Goal: Communication & Community: Answer question/provide support

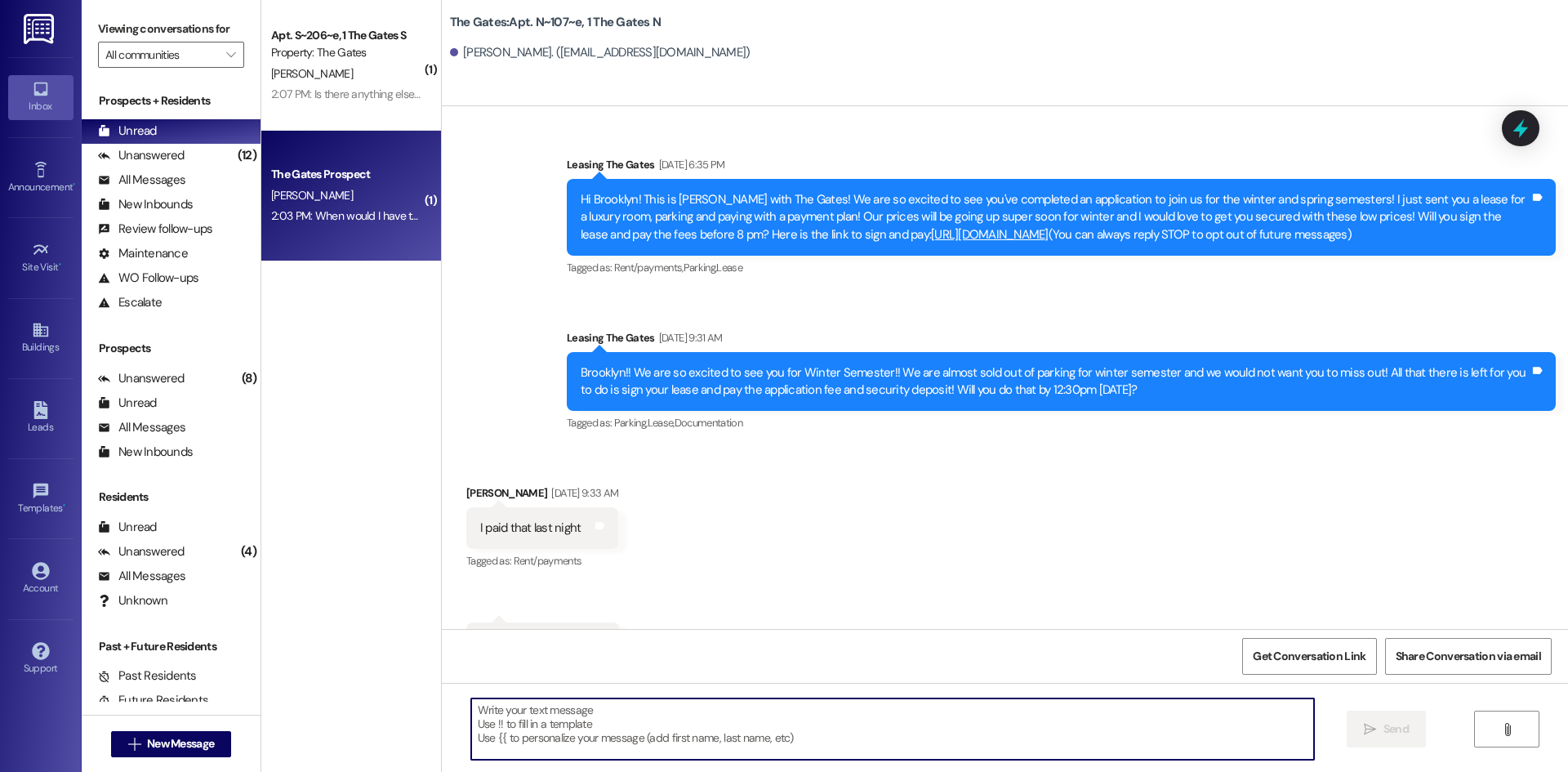
scroll to position [21303, 0]
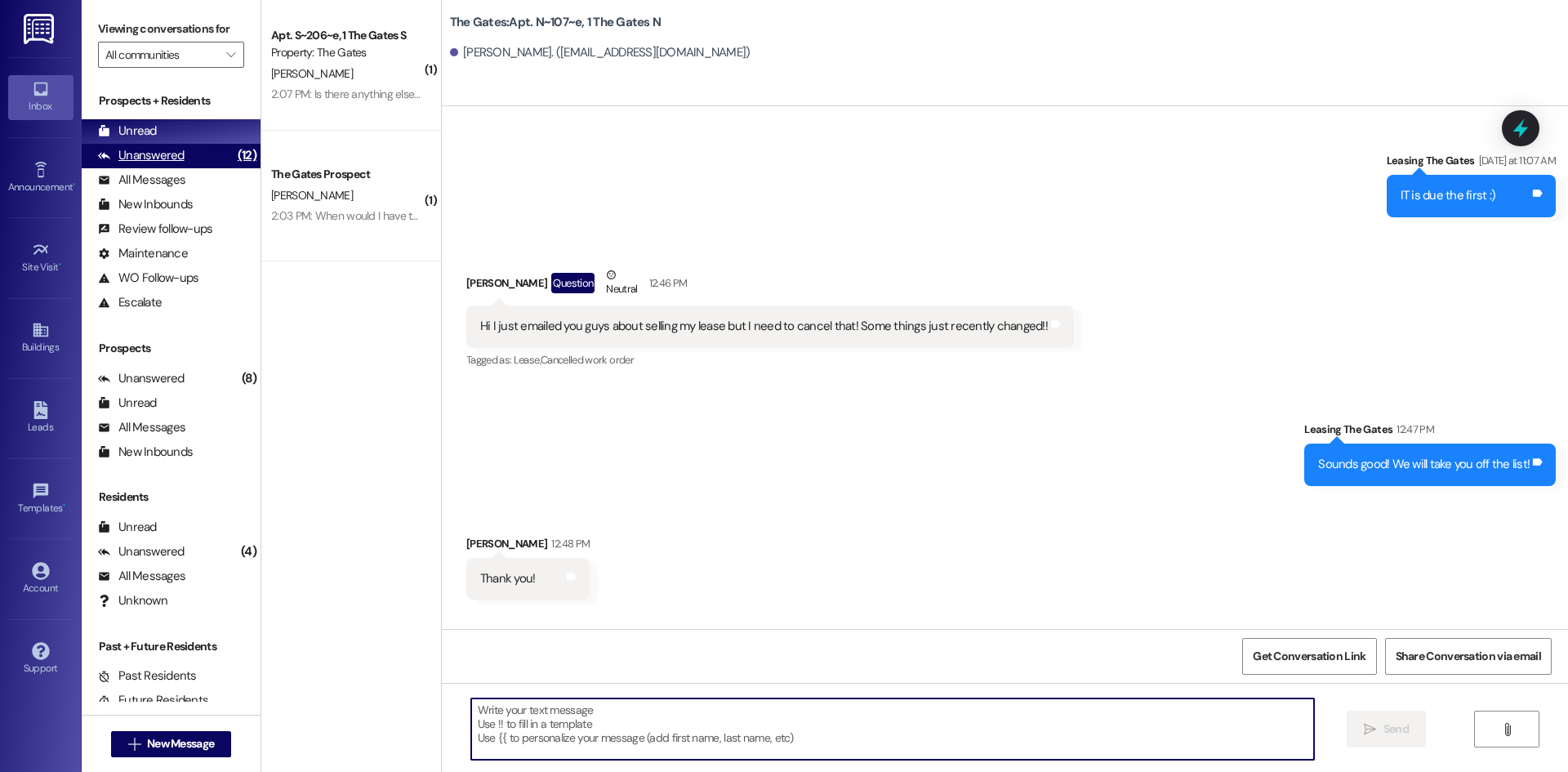
click at [160, 156] on div "Unanswered" at bounding box center [141, 156] width 87 height 17
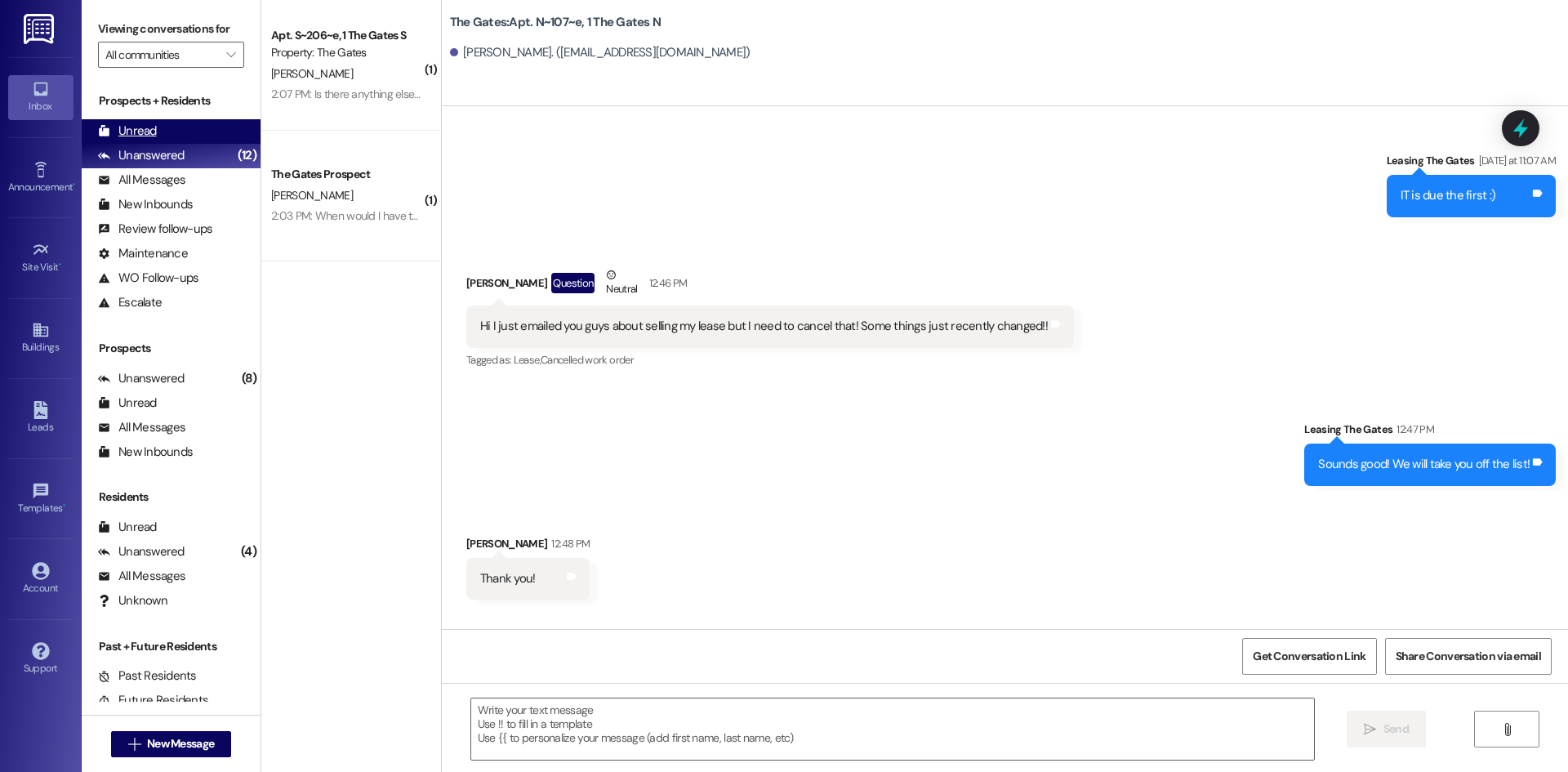
click at [151, 135] on div "Unread" at bounding box center [127, 131] width 59 height 17
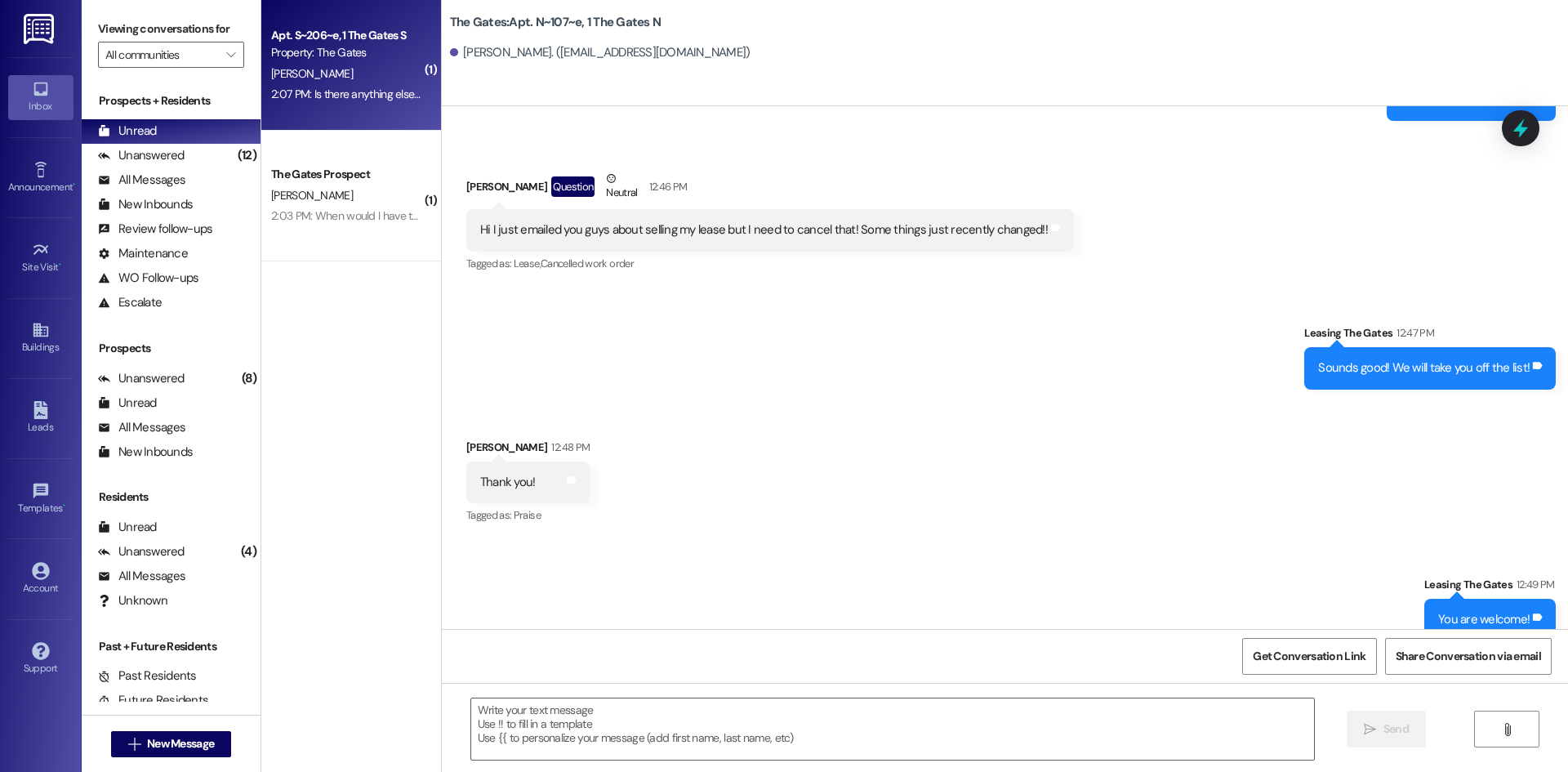
scroll to position [21328, 0]
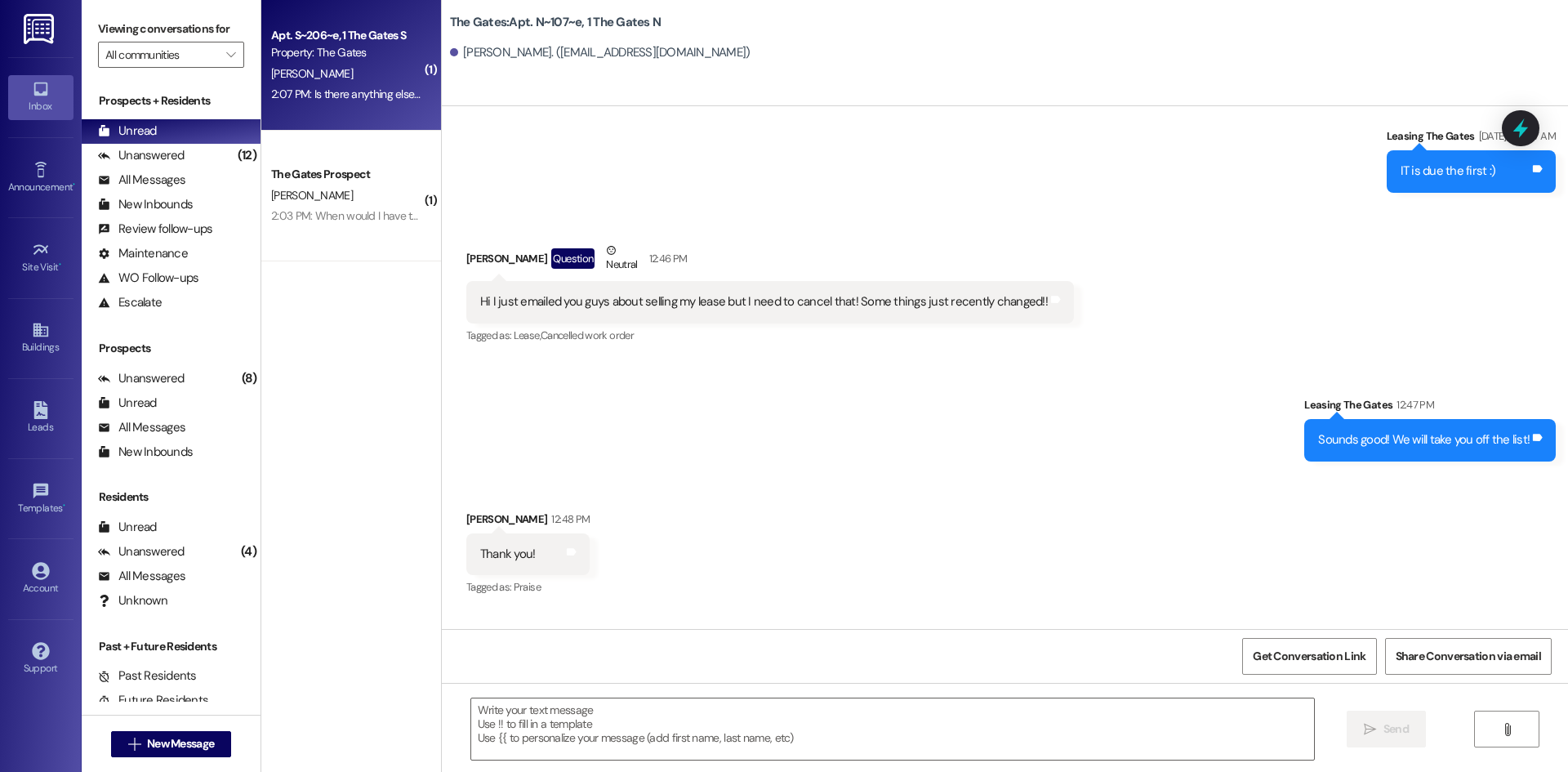
click at [337, 77] on div "[PERSON_NAME]" at bounding box center [347, 74] width 155 height 21
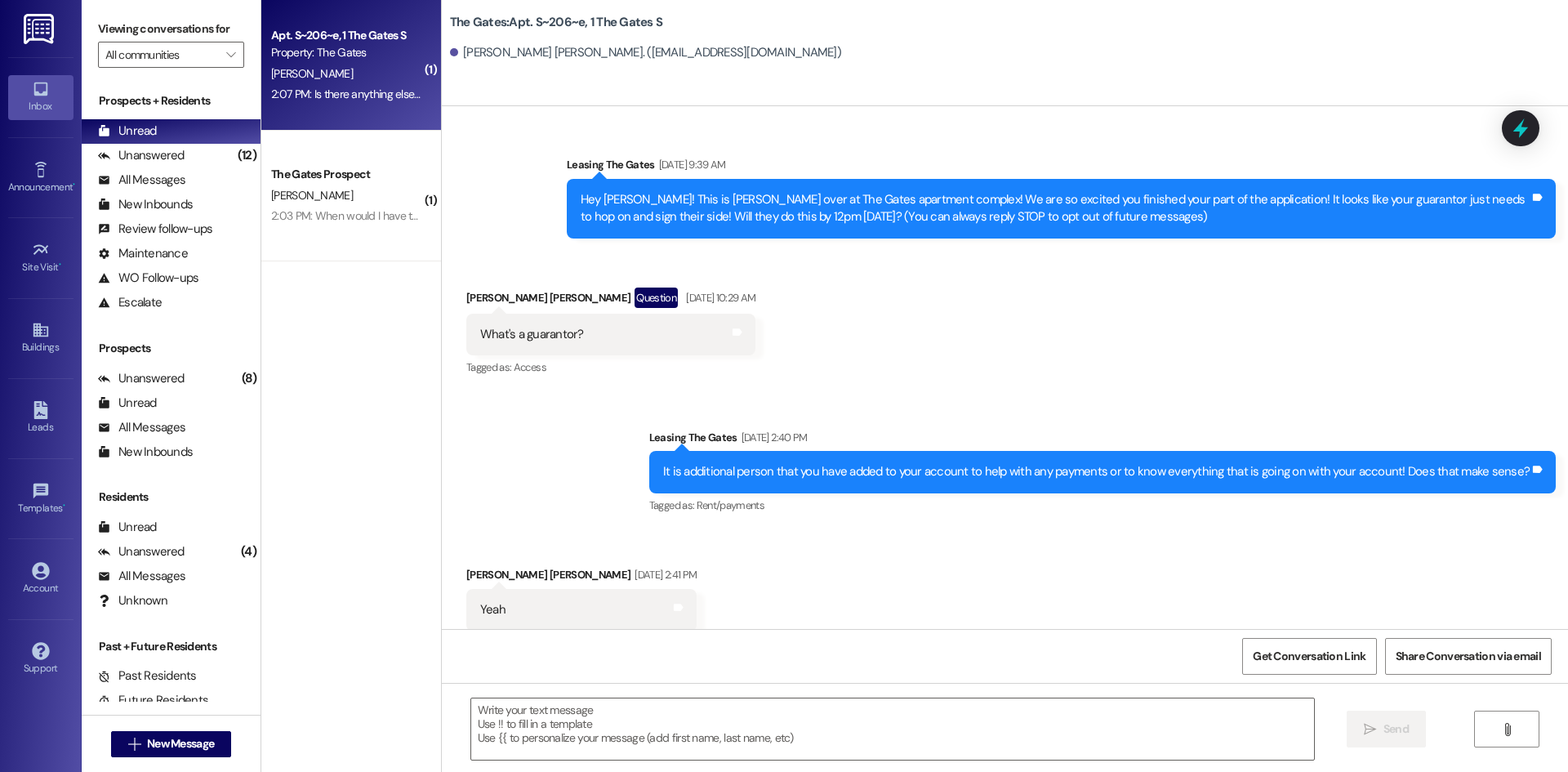
scroll to position [81048, 0]
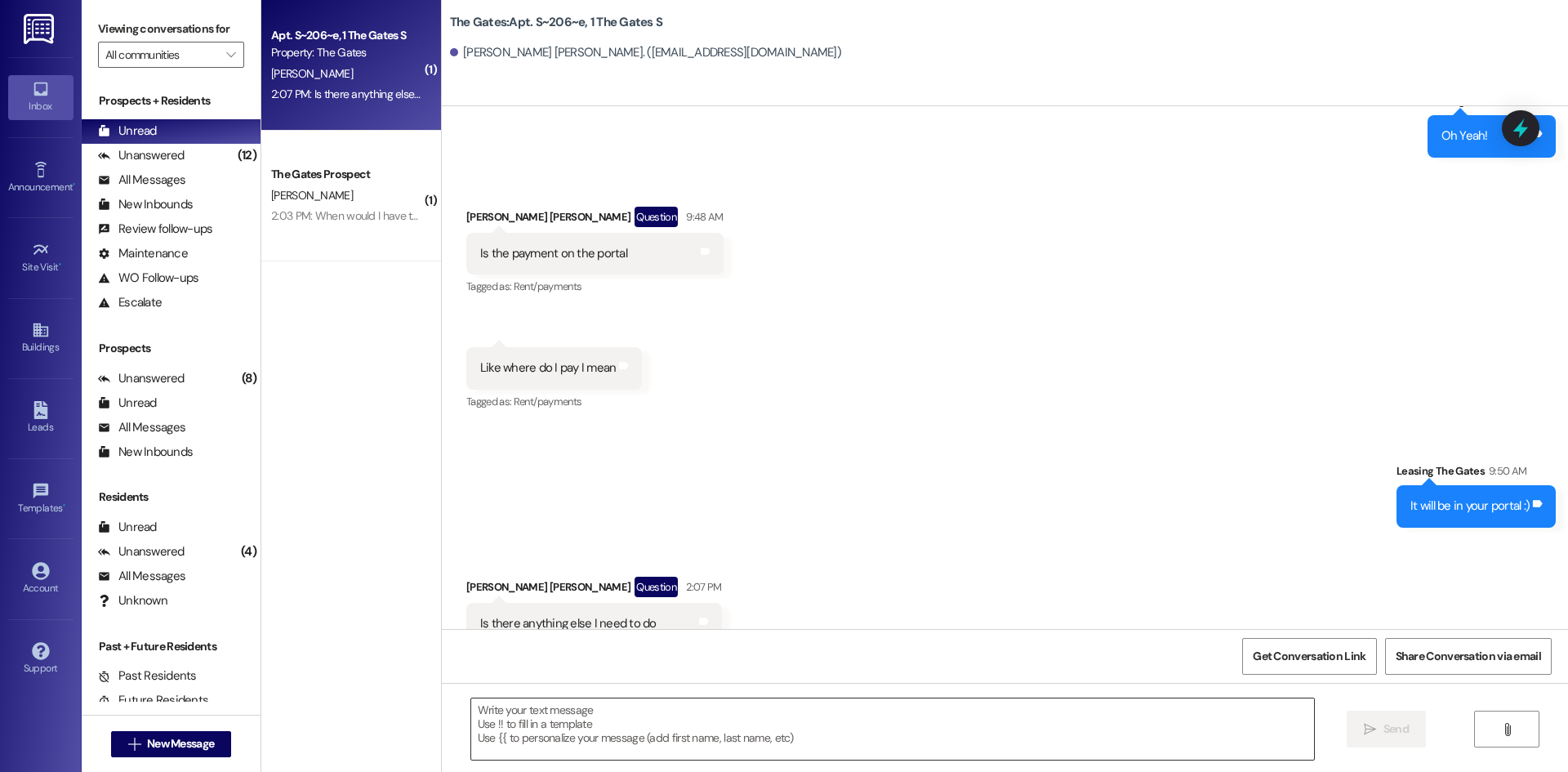
click at [522, 719] on textarea at bounding box center [892, 729] width 842 height 61
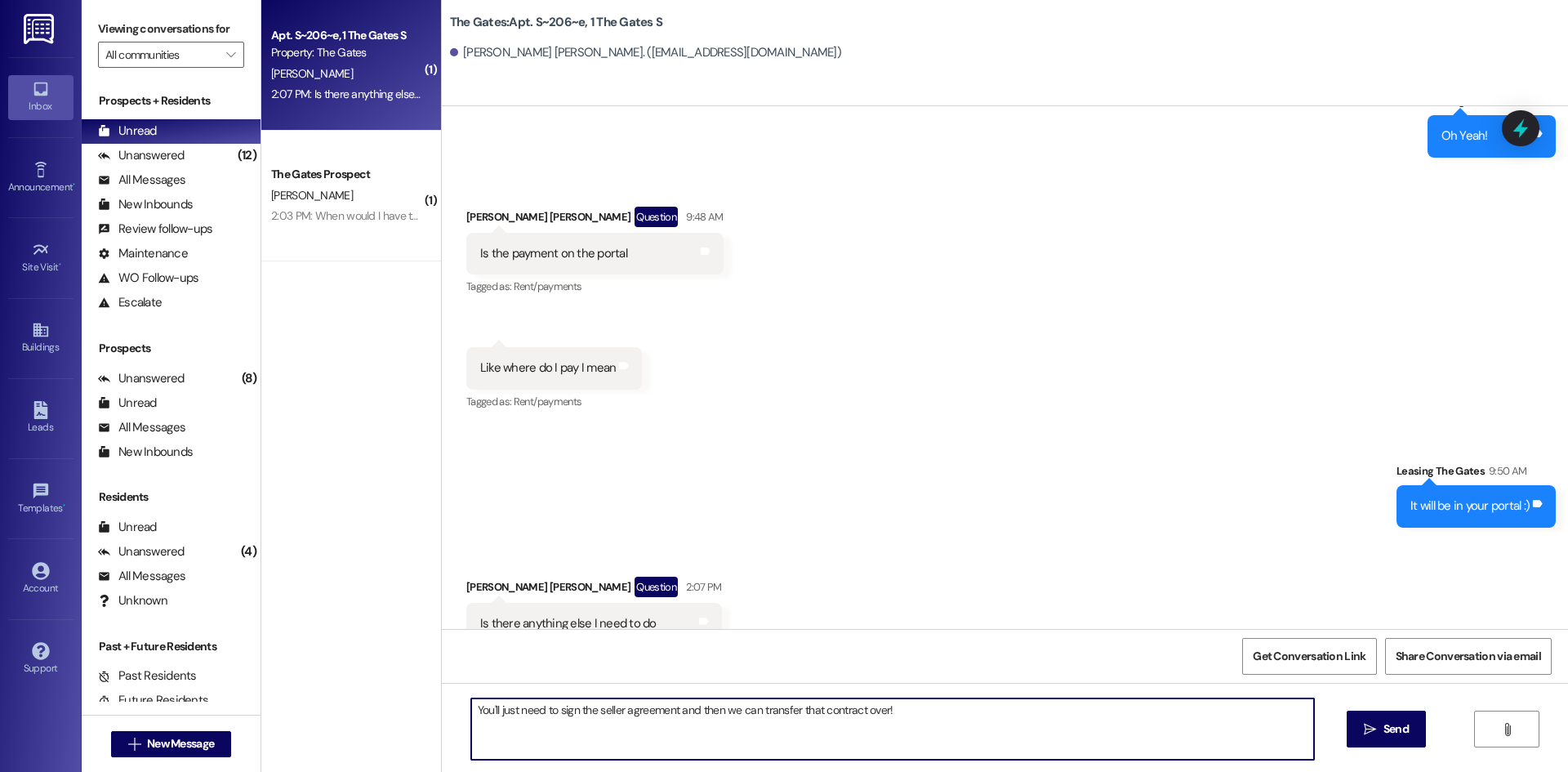
type textarea "You'll just need to sign the seller agreement and then we can transfer that con…"
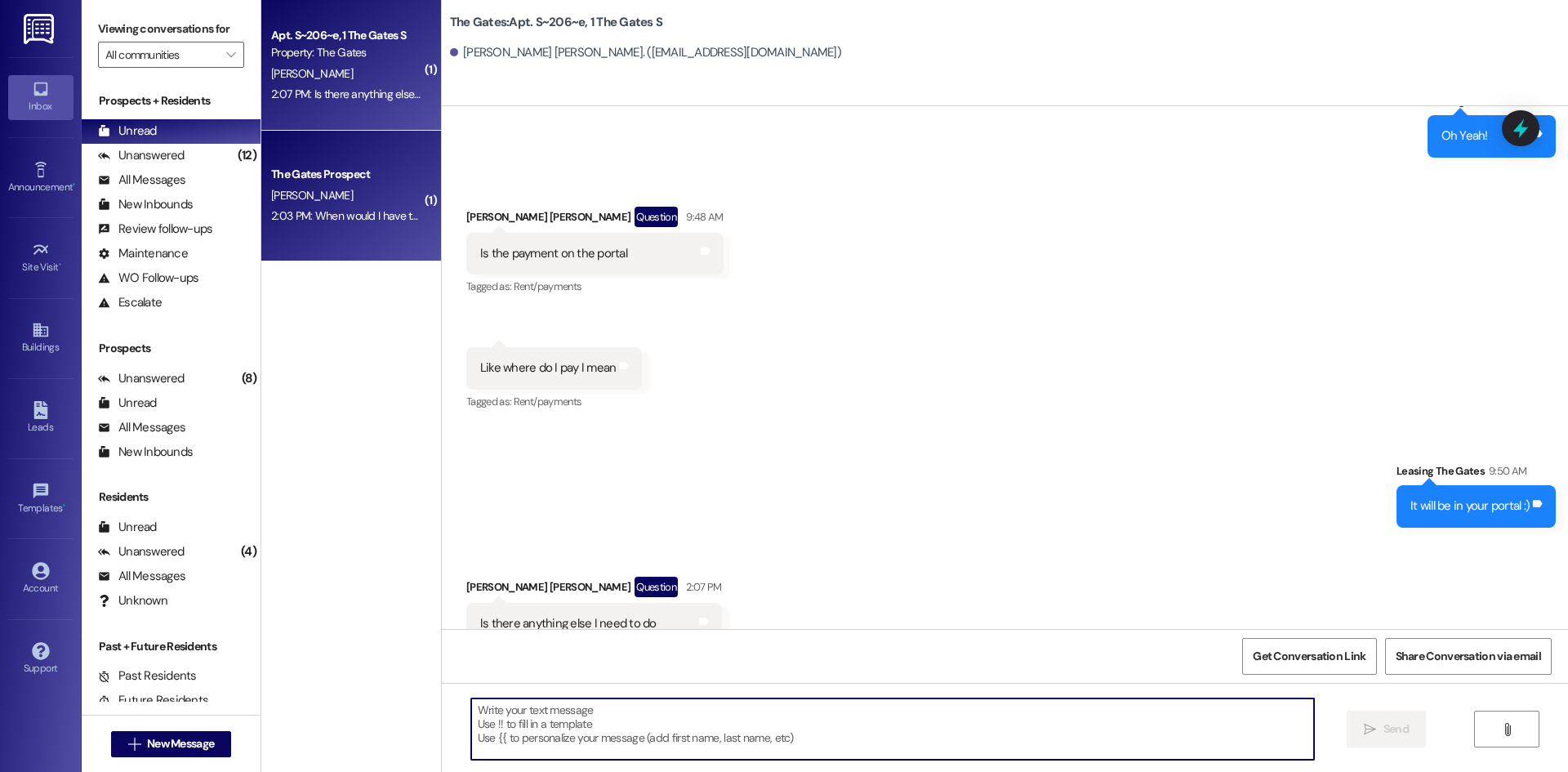
scroll to position [81047, 0]
click at [295, 210] on div "2:03 PM: When would I have to pay for the first month? 2:03 PM: When would I ha…" at bounding box center [401, 216] width 261 height 15
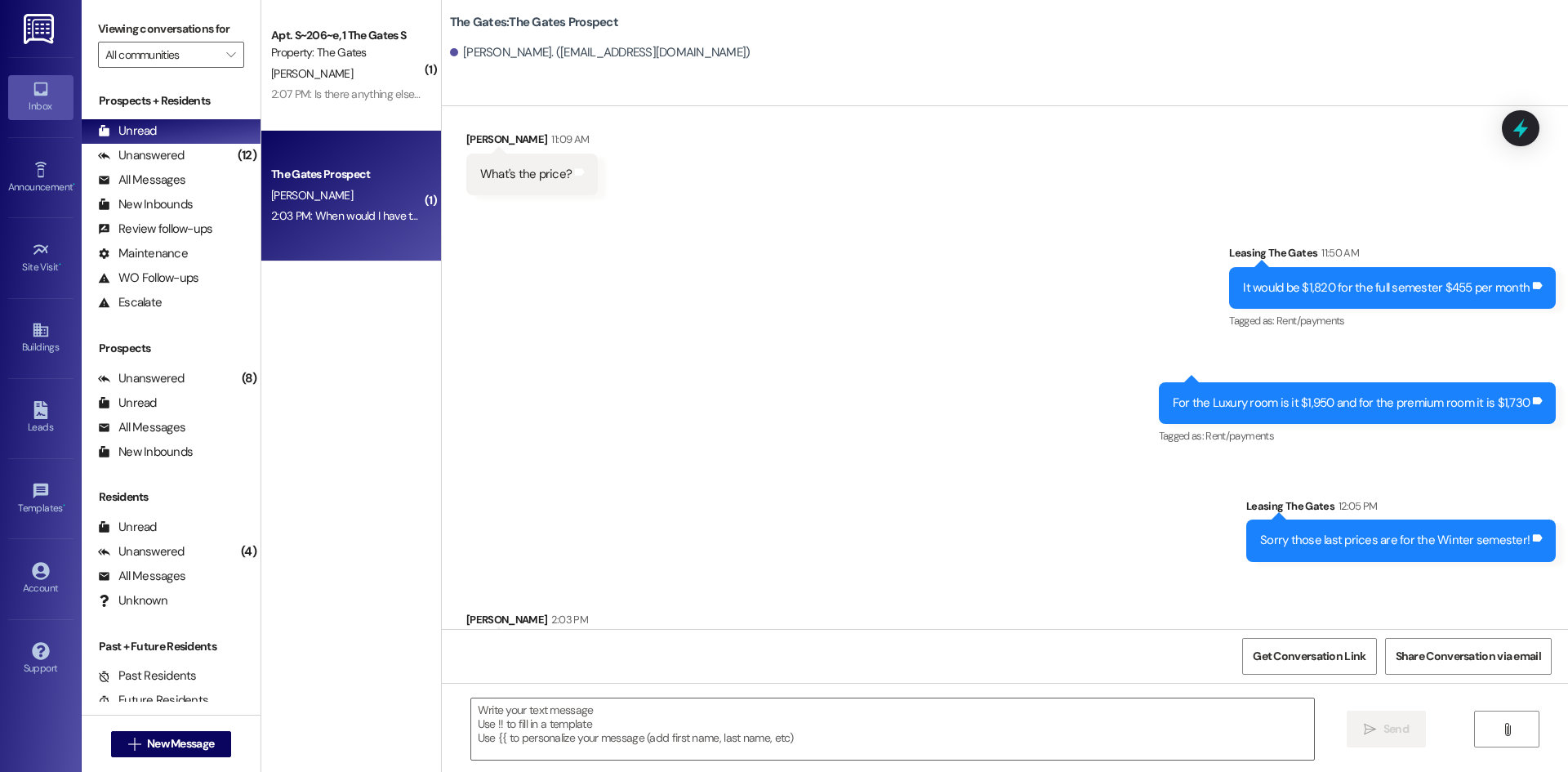
scroll to position [869, 0]
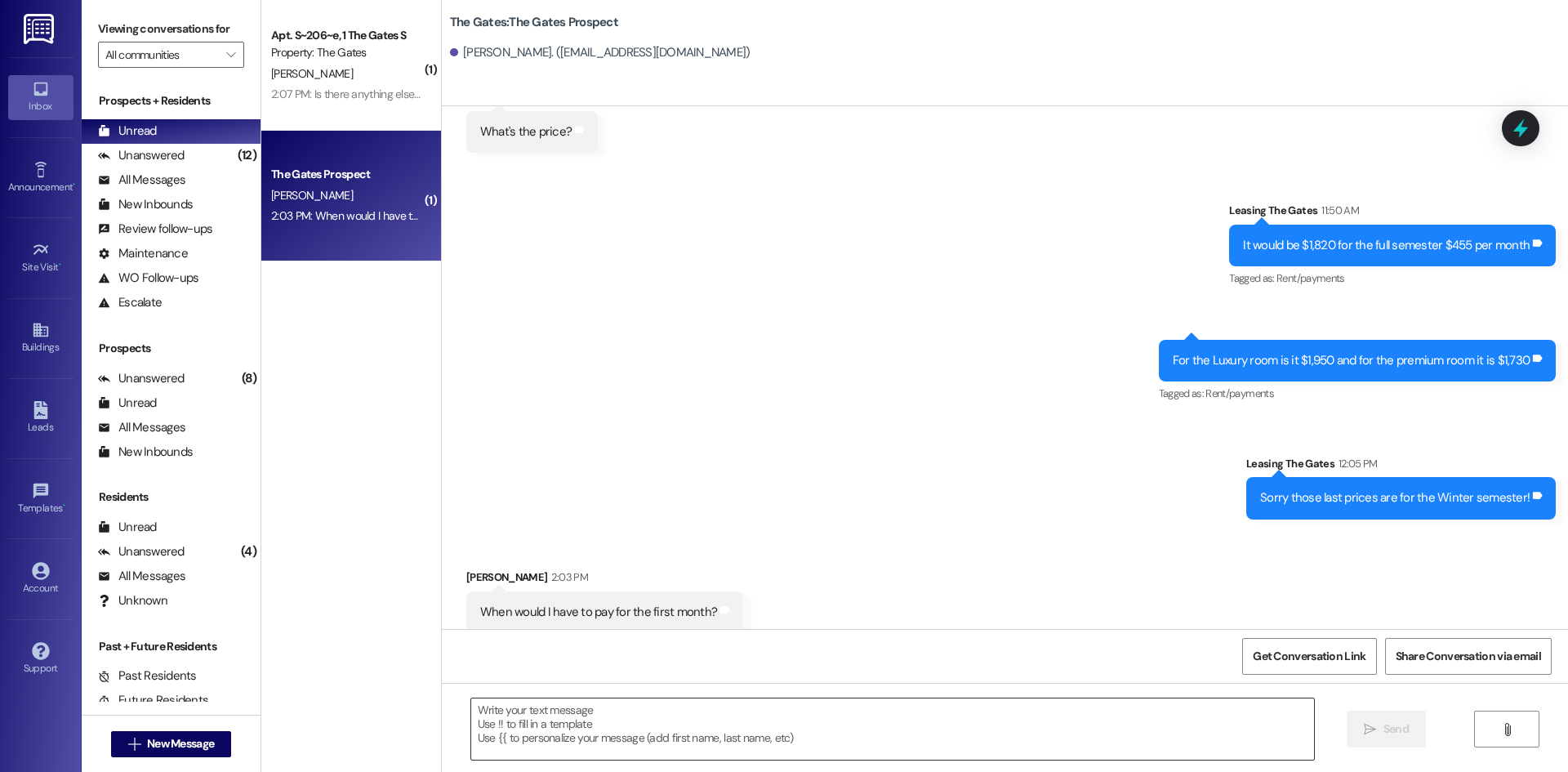
click at [653, 729] on textarea at bounding box center [892, 729] width 842 height 61
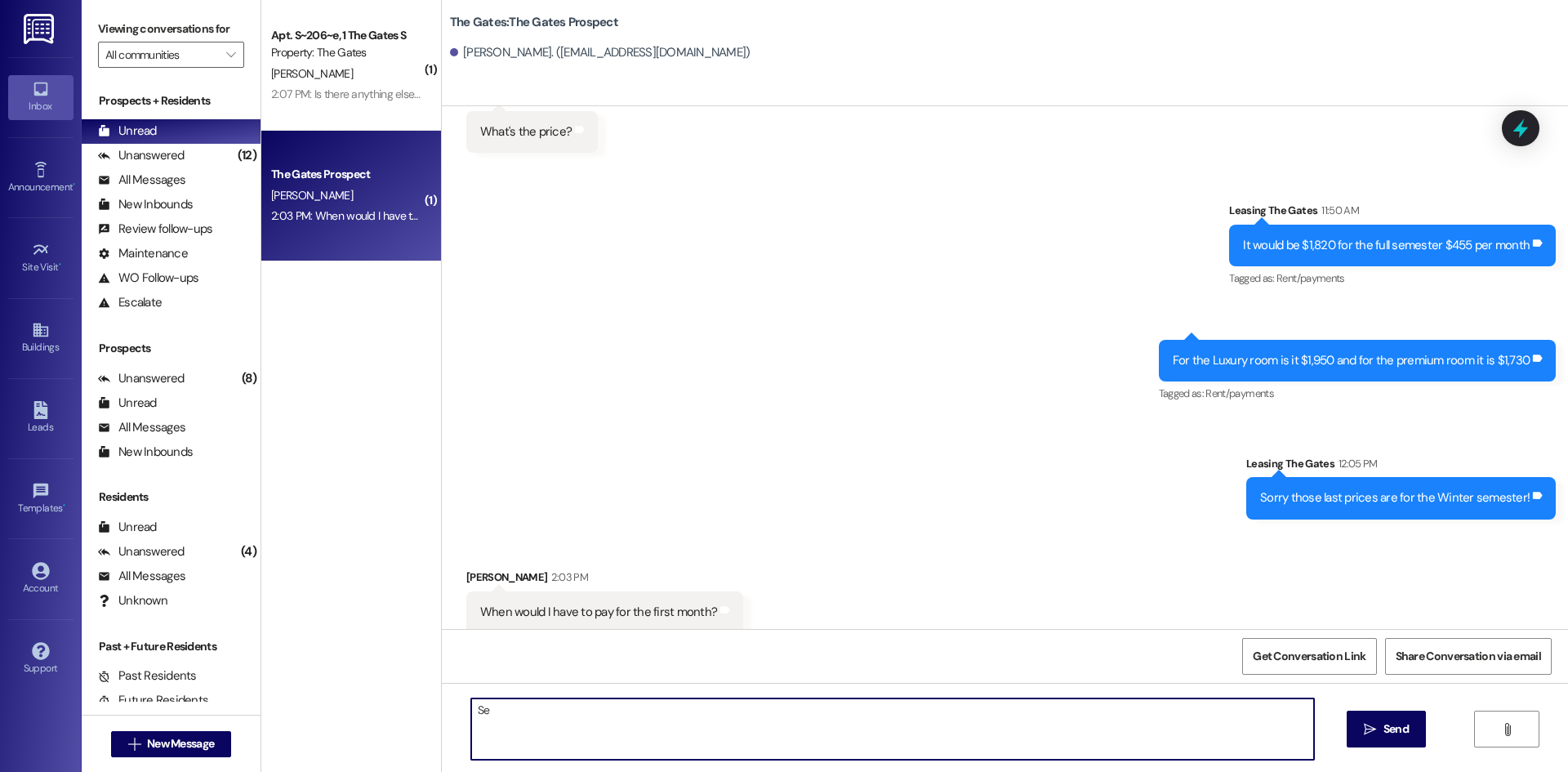
type textarea "S"
type textarea "[DATE] :)"
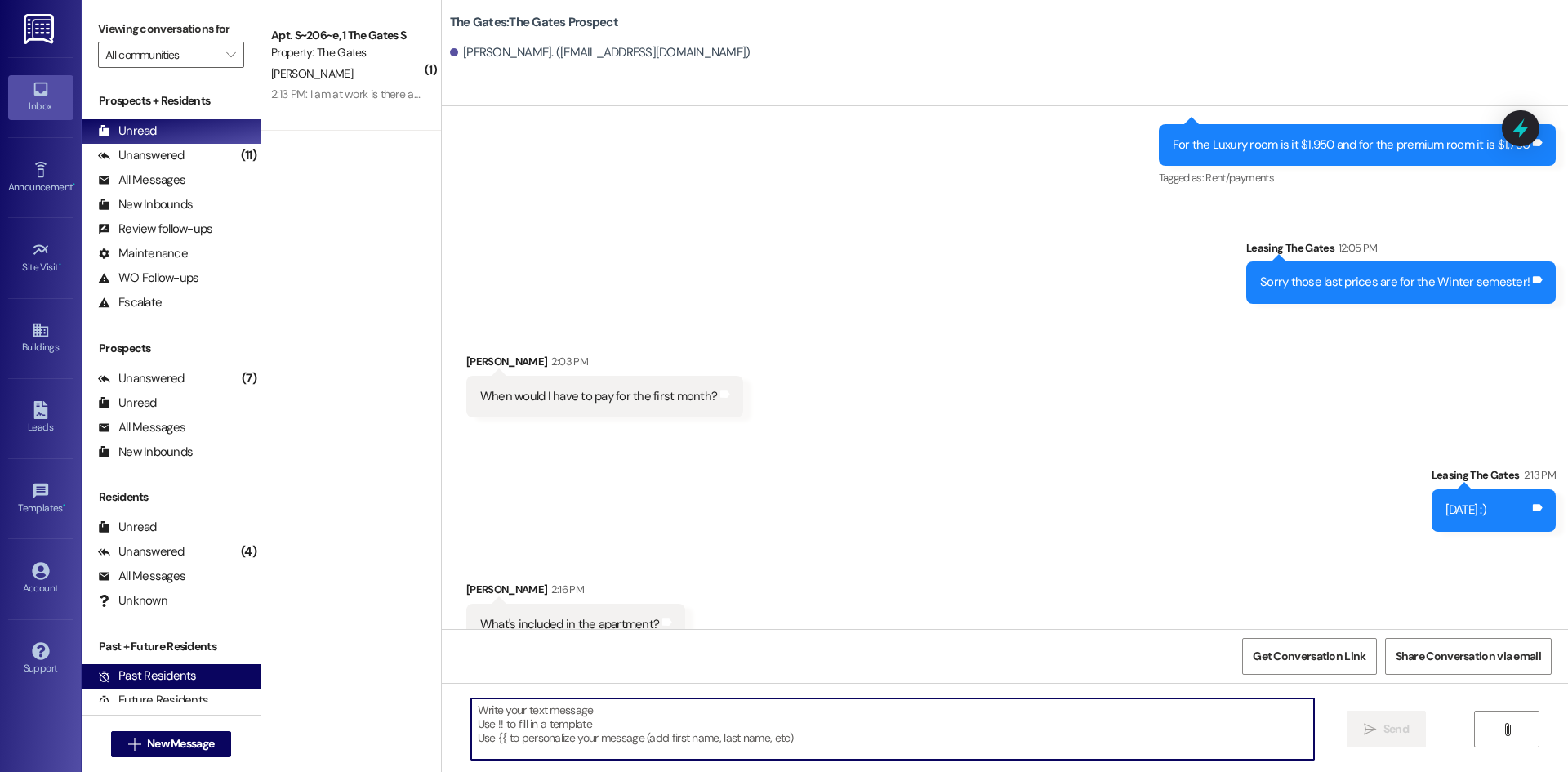
scroll to position [1096, 0]
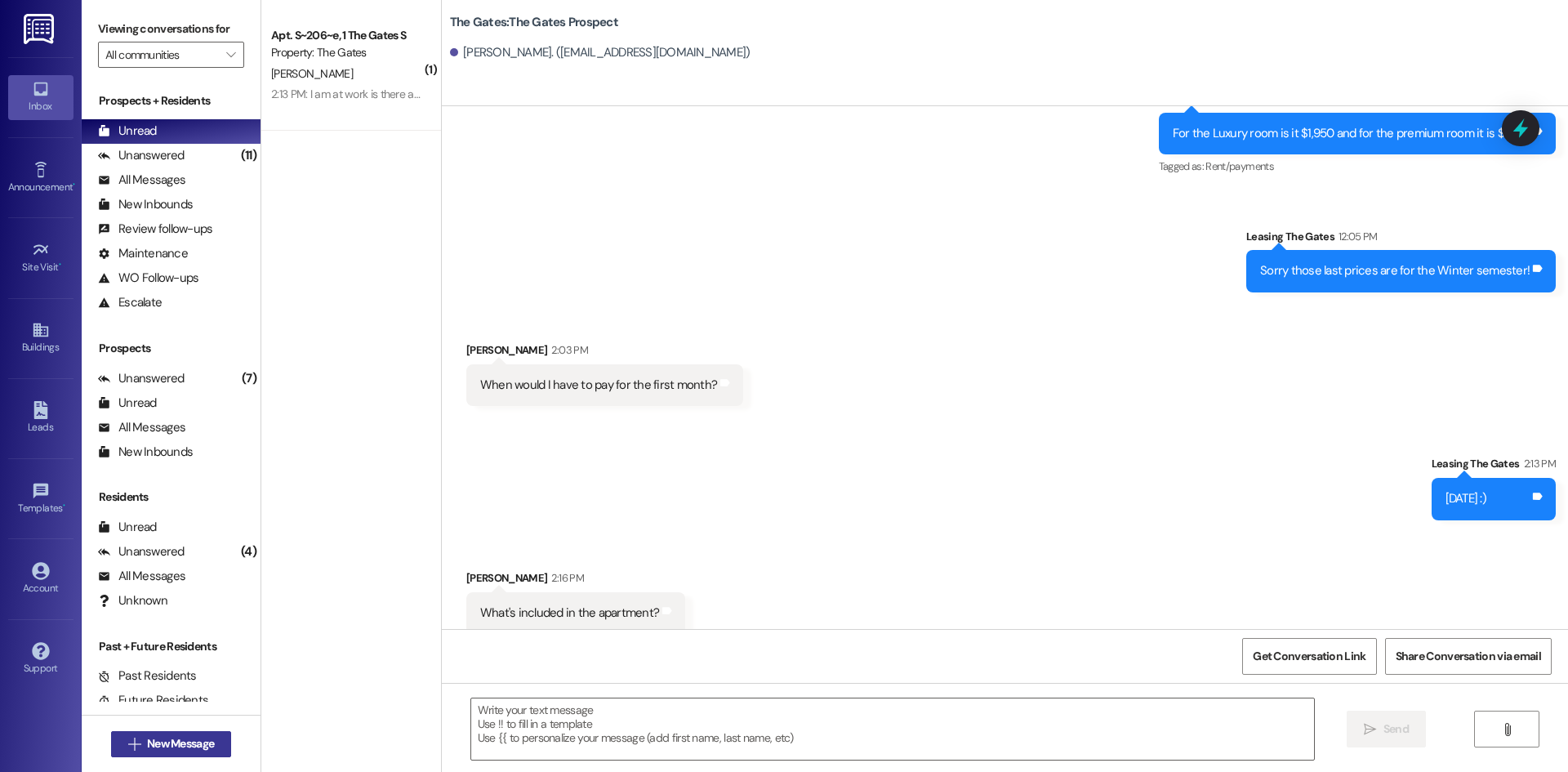
click at [199, 746] on span "New Message" at bounding box center [180, 743] width 67 height 17
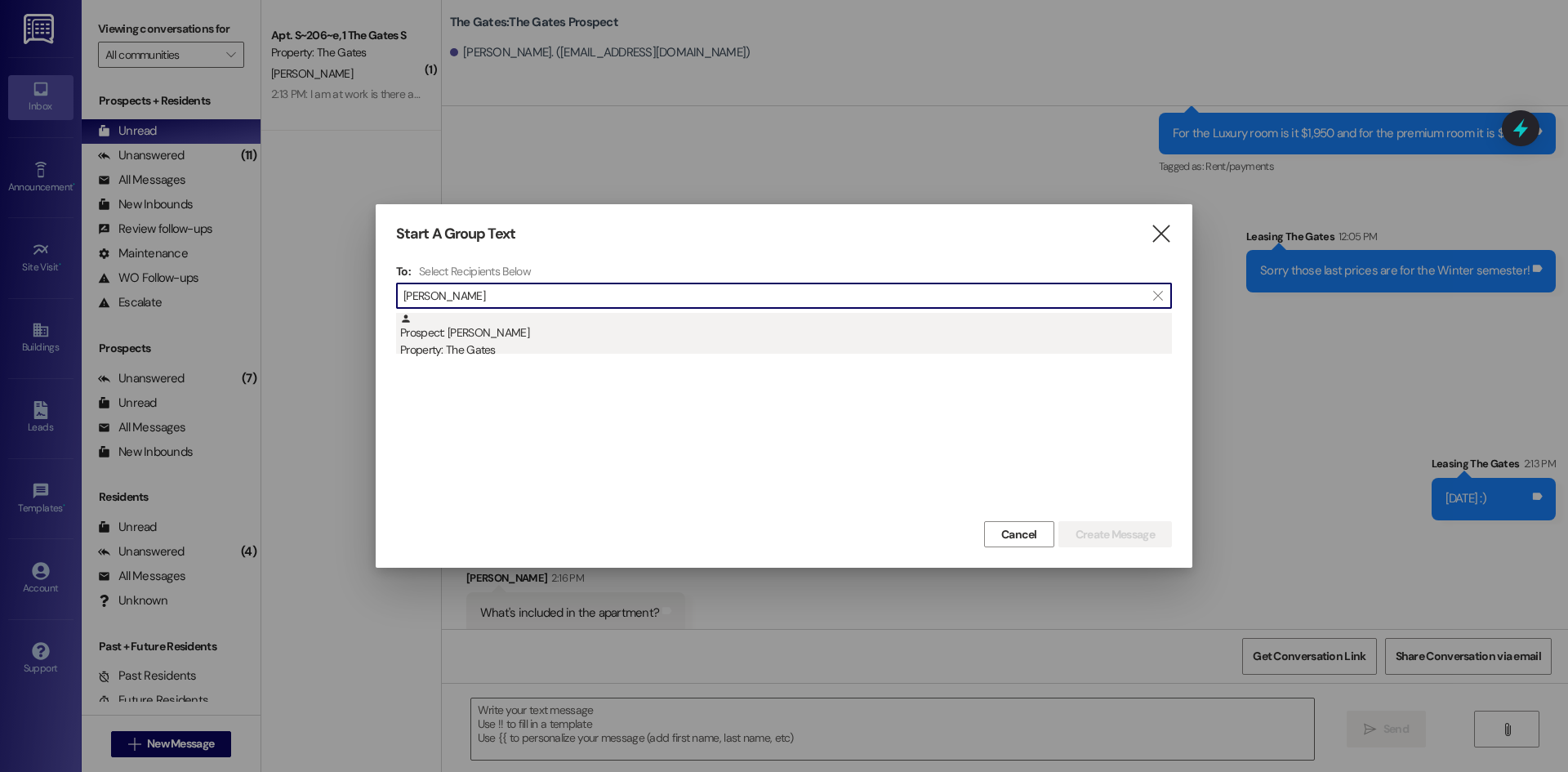
type input "[PERSON_NAME]"
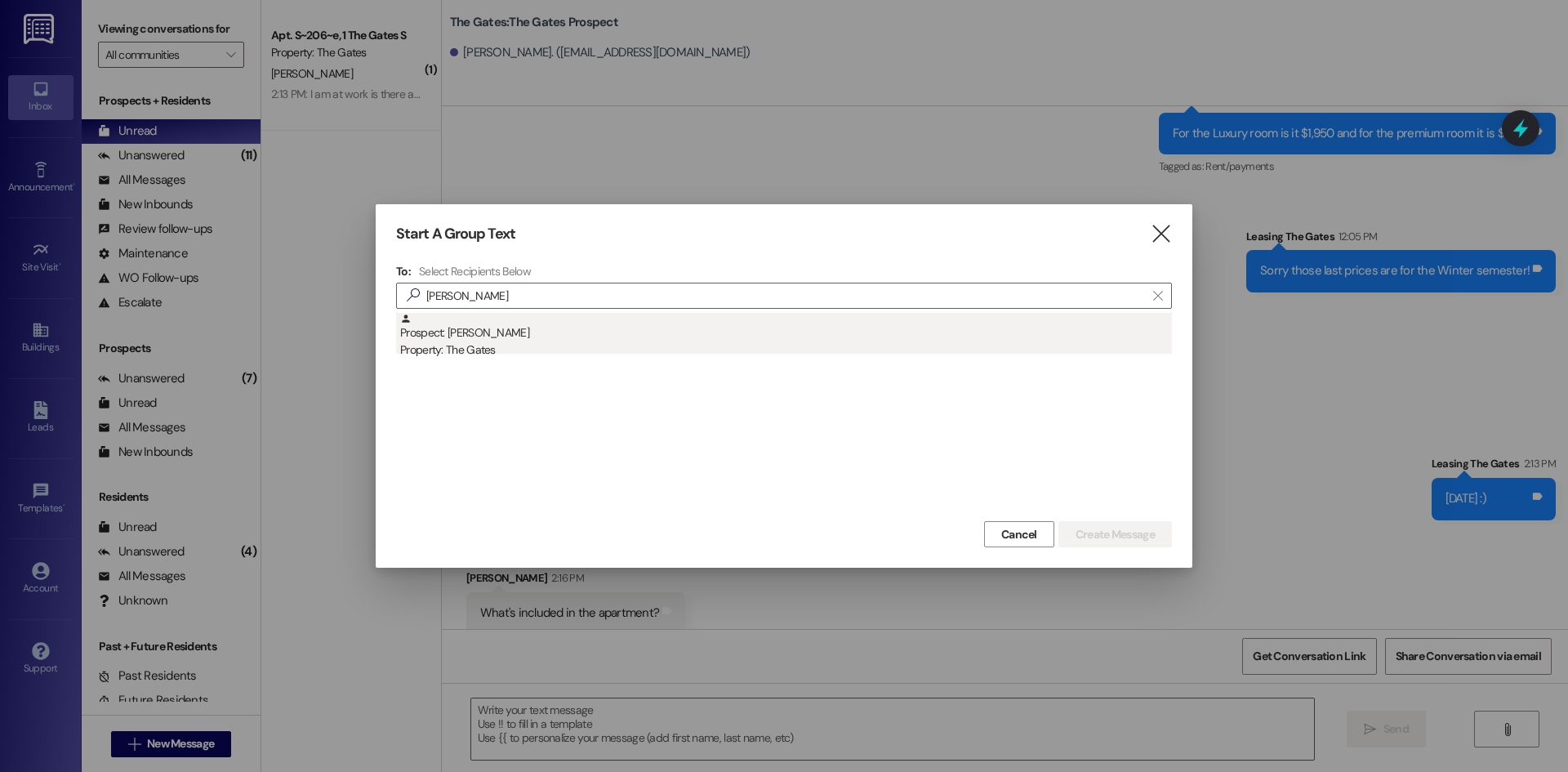
click at [464, 339] on div "Prospect: [PERSON_NAME] Property: The Gates" at bounding box center [786, 336] width 772 height 46
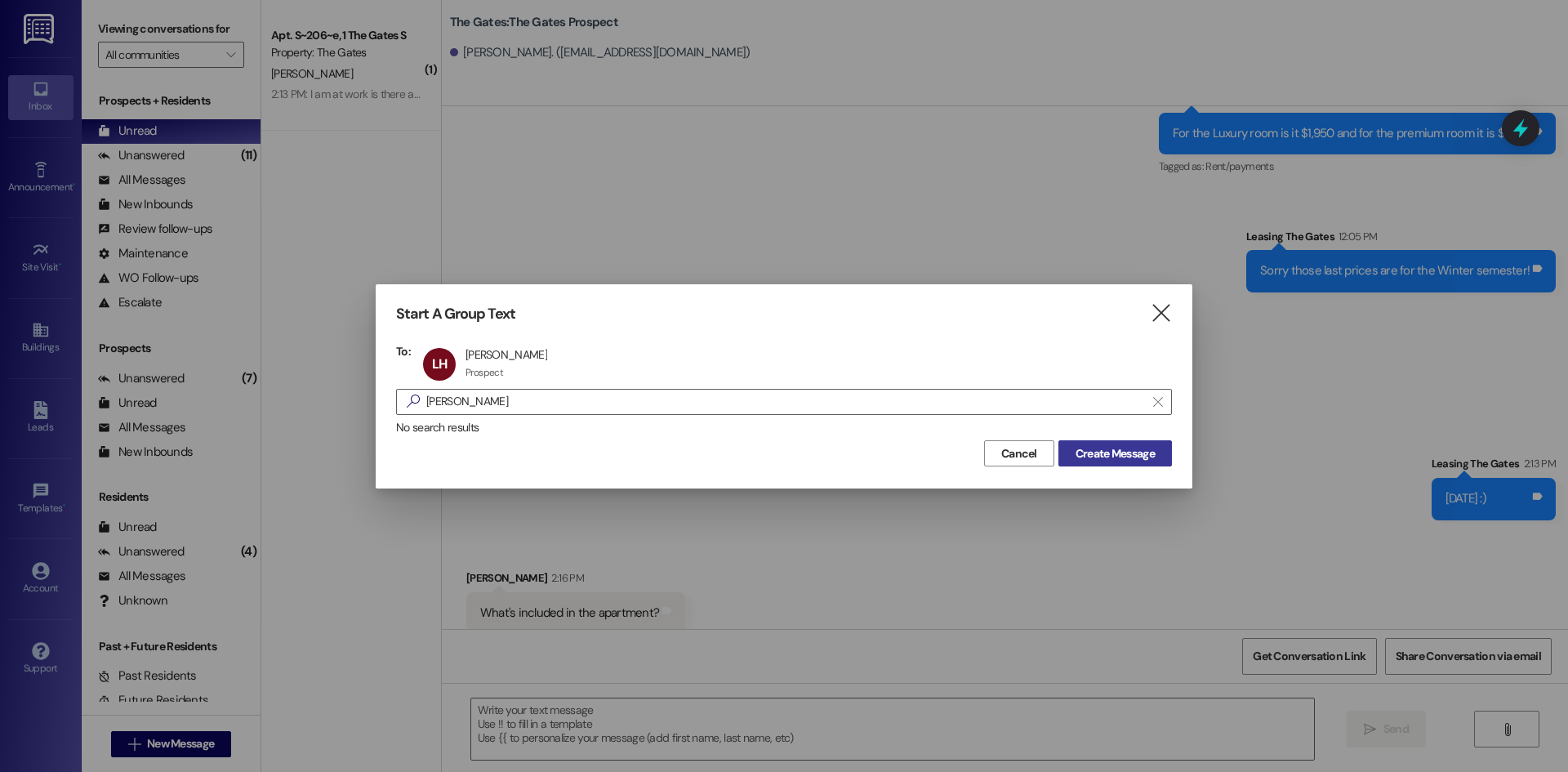
click at [1105, 458] on span "Create Message" at bounding box center [1115, 453] width 79 height 17
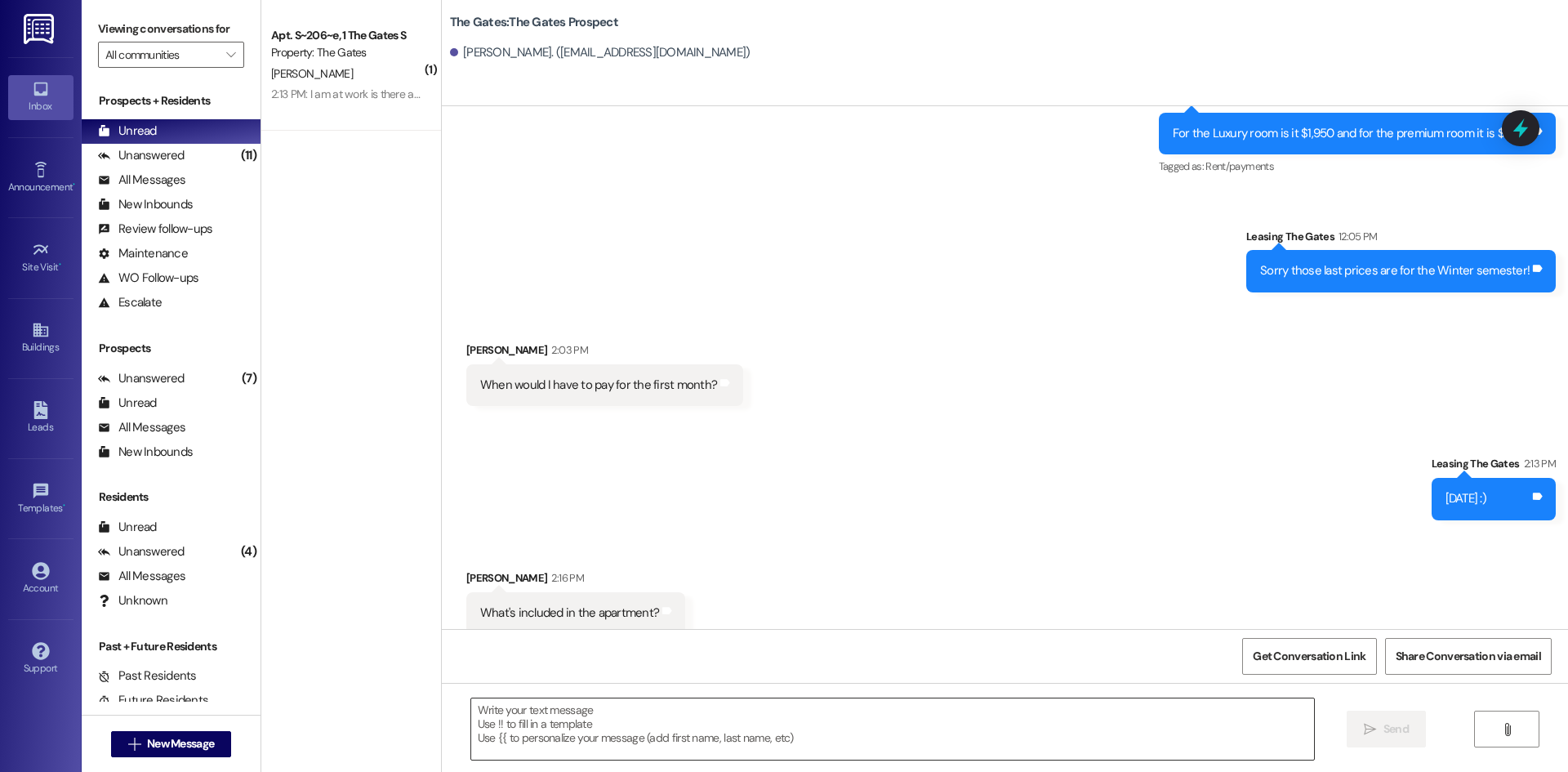
scroll to position [1, 0]
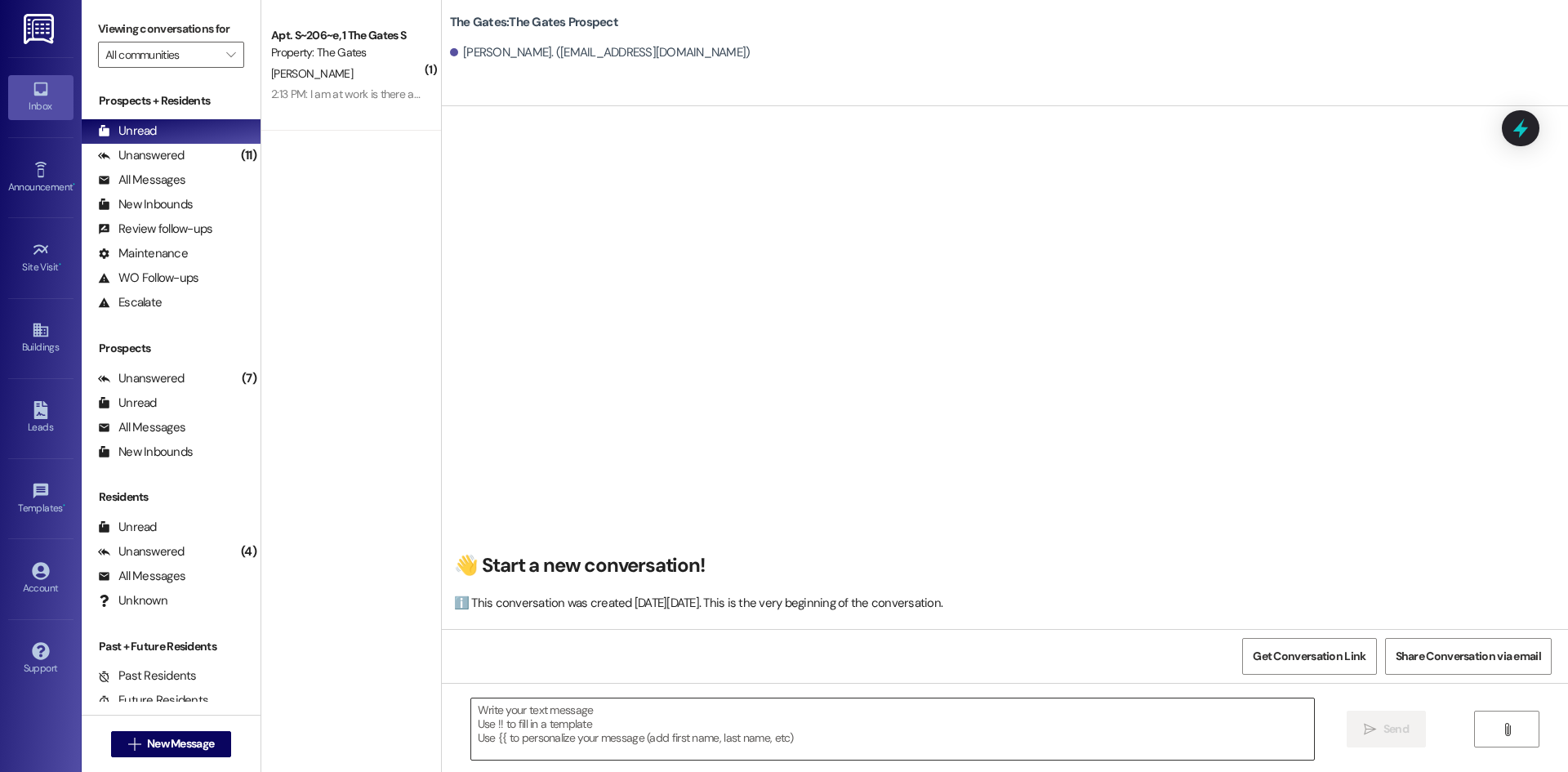
click at [589, 745] on textarea at bounding box center [892, 729] width 842 height 61
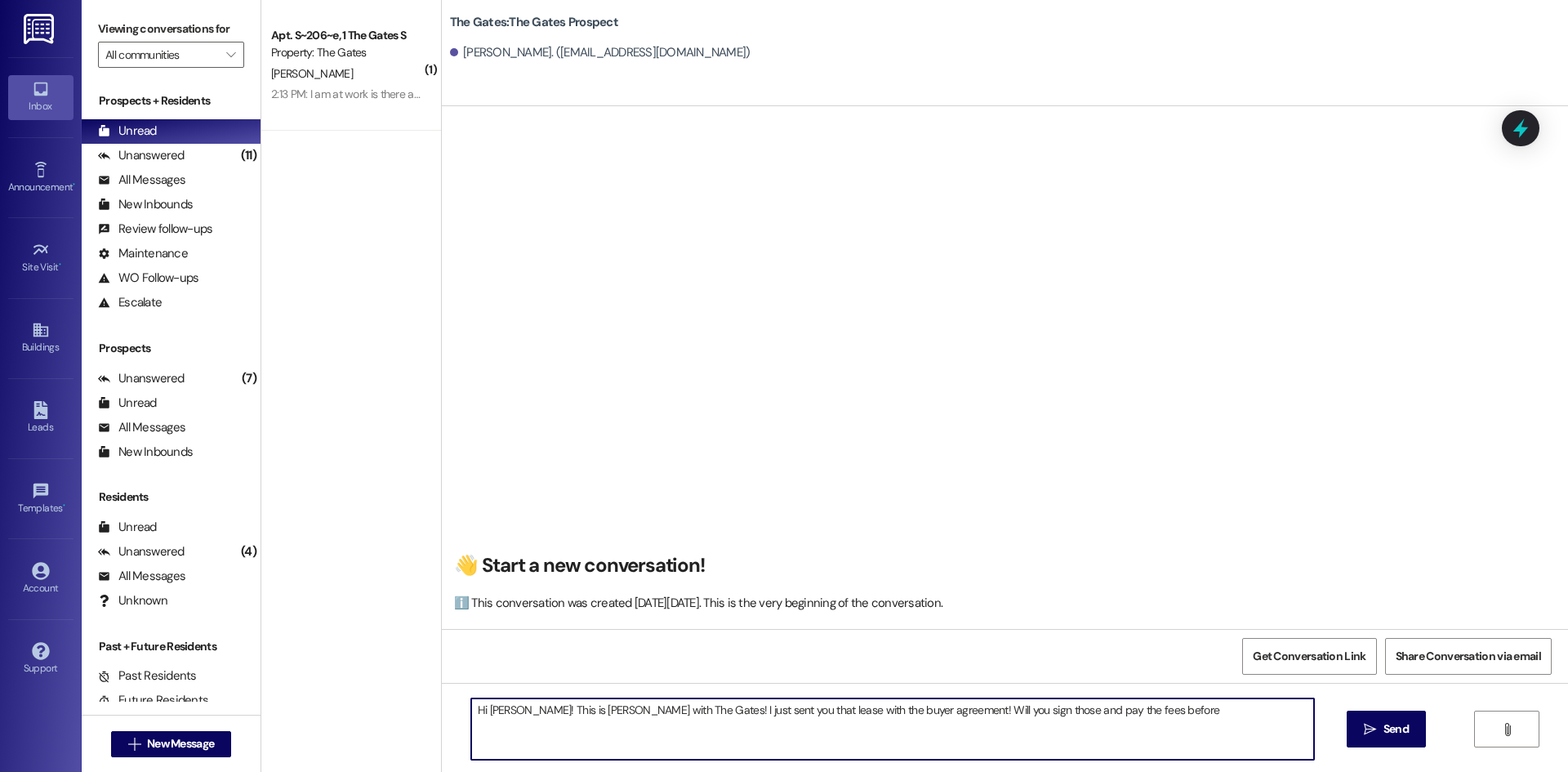
click at [1143, 736] on textarea "Hi [PERSON_NAME]! This is [PERSON_NAME] with The Gates! I just sent you that le…" at bounding box center [892, 729] width 842 height 61
type textarea "Hi [PERSON_NAME]! This is [PERSON_NAME] with The Gates! I just sent you that le…"
click at [1407, 731] on span "Send" at bounding box center [1396, 728] width 26 height 17
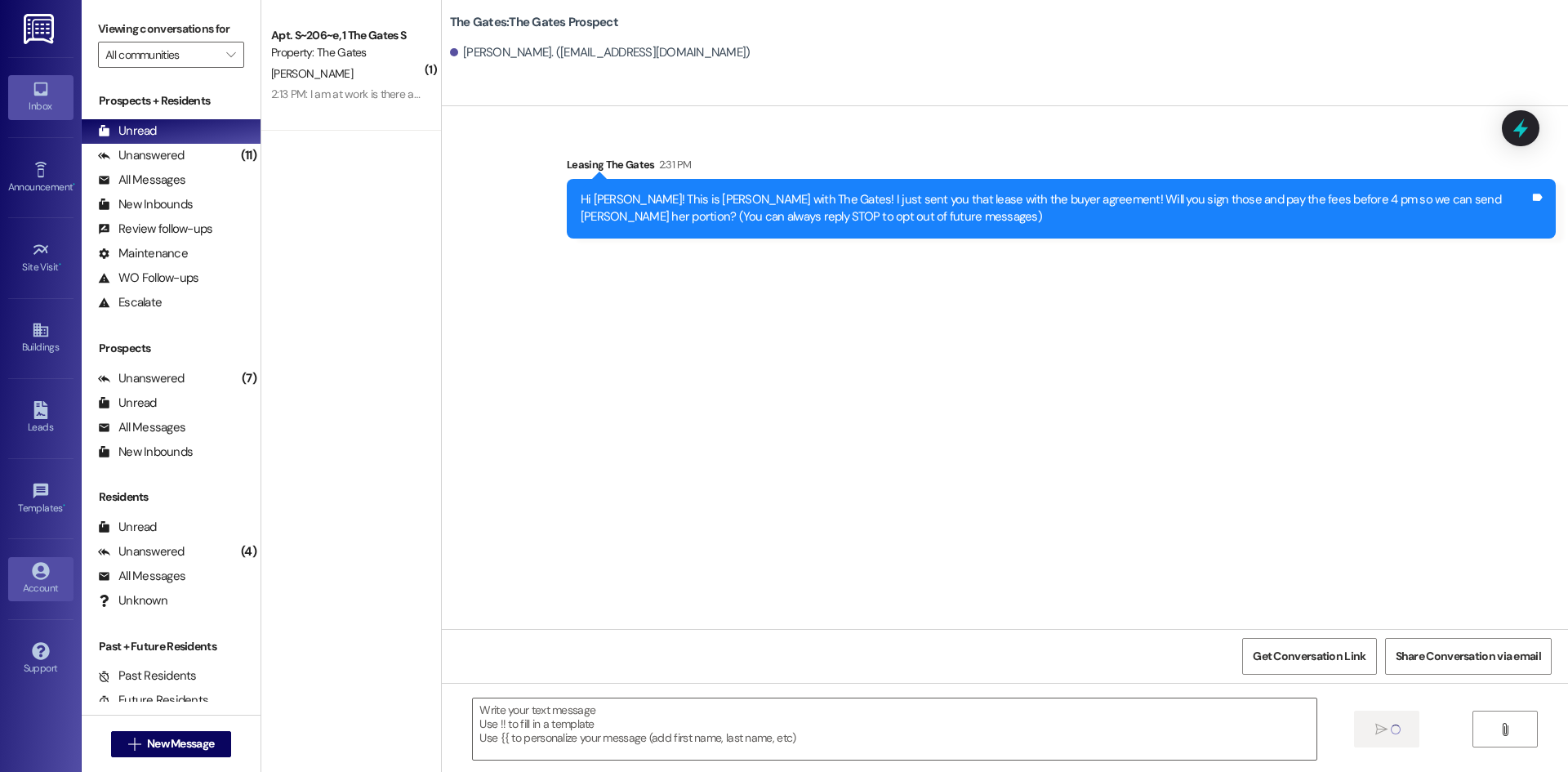
scroll to position [0, 0]
click at [199, 734] on button " New Message" at bounding box center [171, 744] width 121 height 26
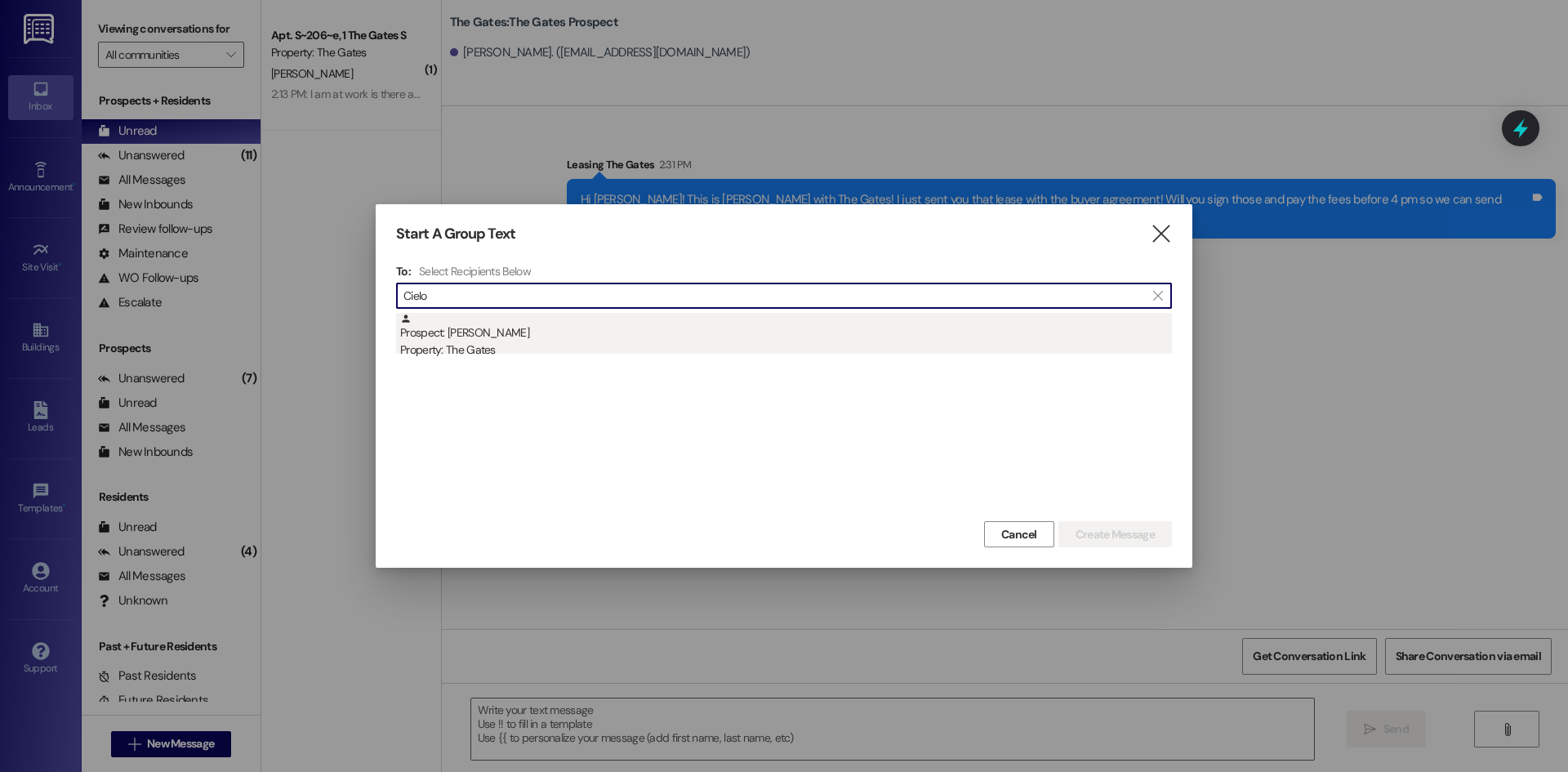
type input "Cielo"
click at [490, 333] on div "Prospect: [PERSON_NAME] Property: The Gates" at bounding box center [786, 336] width 772 height 46
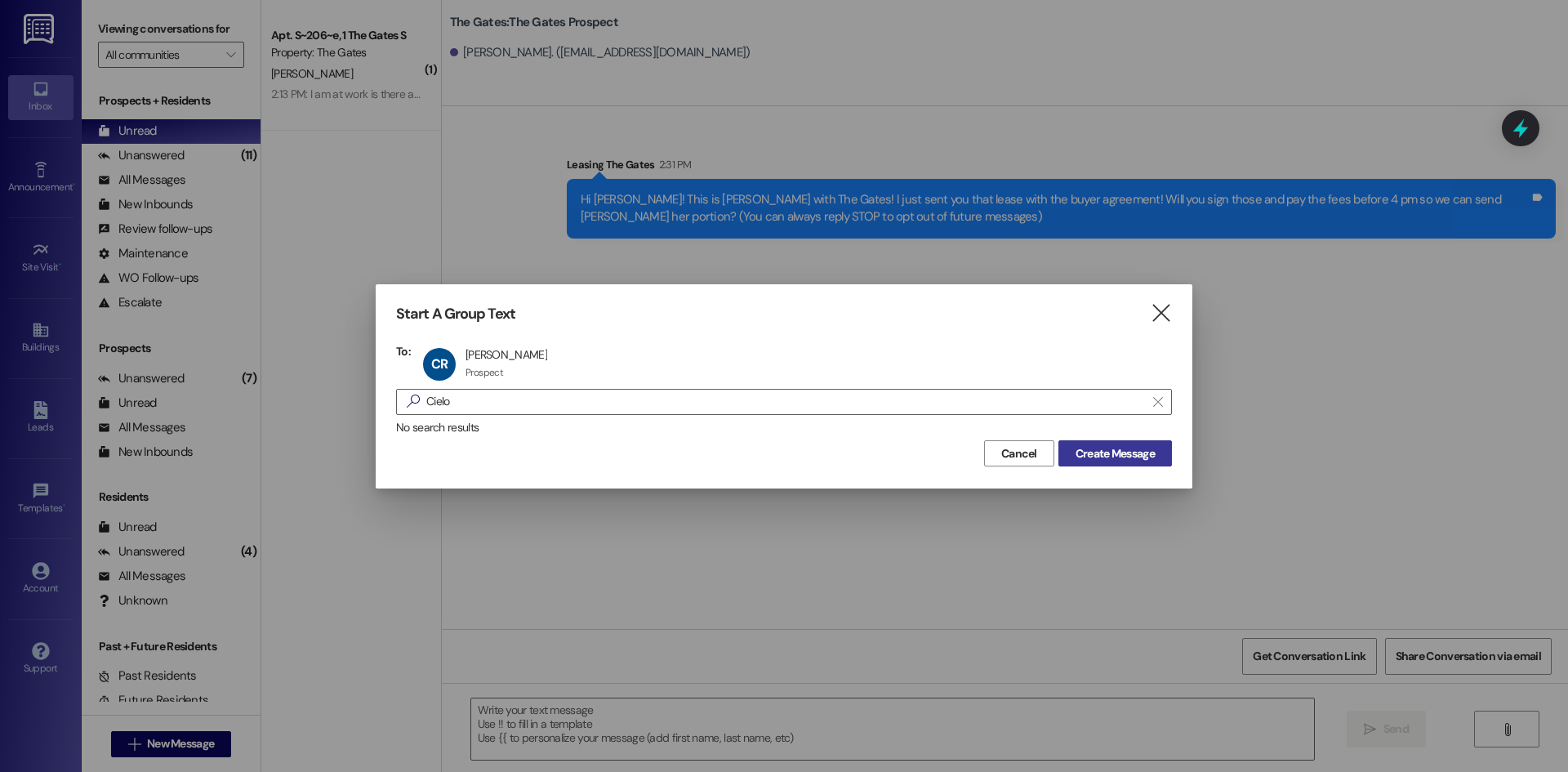
click at [1151, 451] on span "Create Message" at bounding box center [1115, 453] width 79 height 17
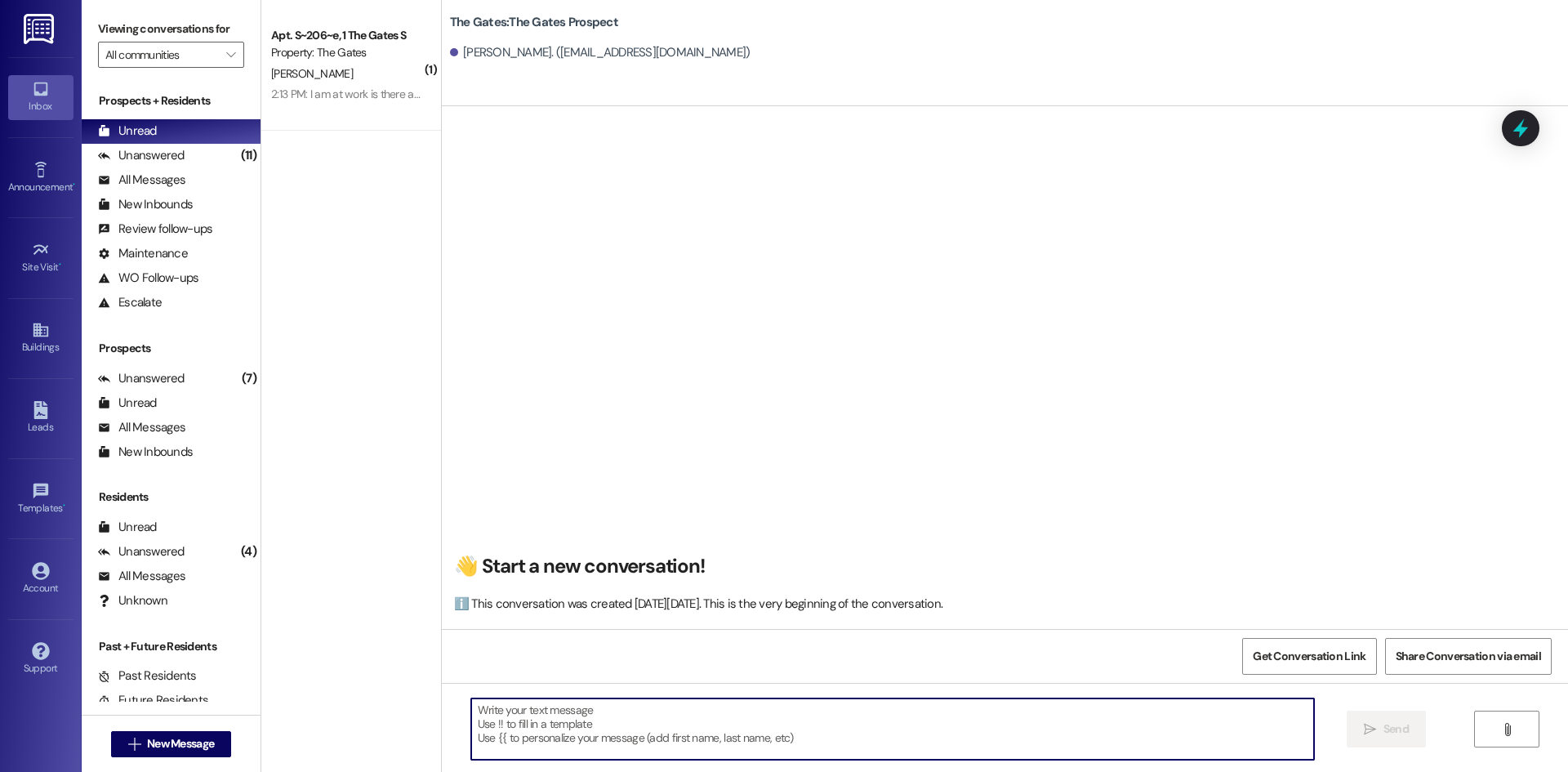
click at [597, 716] on textarea at bounding box center [892, 729] width 842 height 61
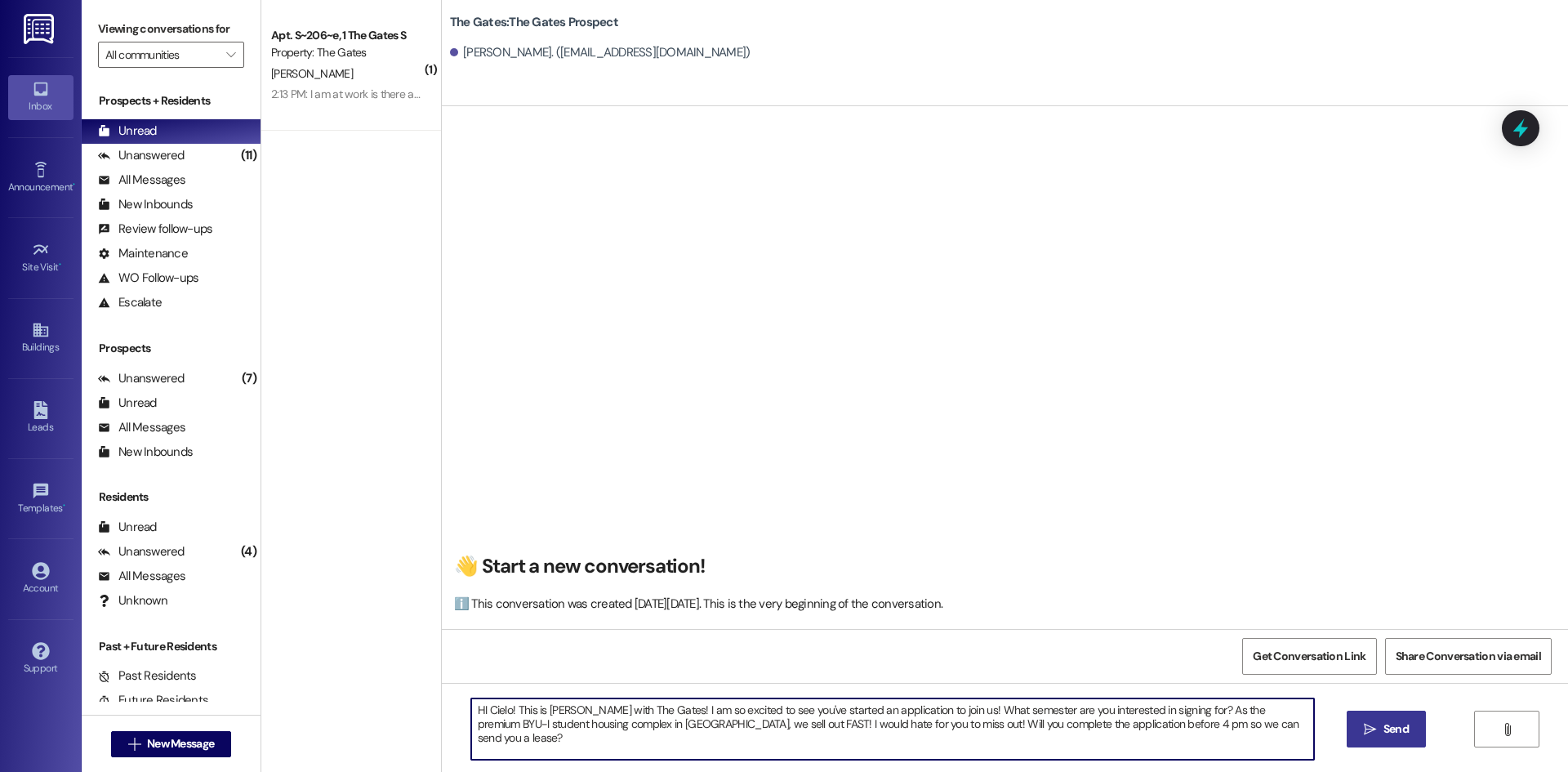
type textarea "HI Cielo! This is [PERSON_NAME] with The Gates! I am so excited to see you've s…"
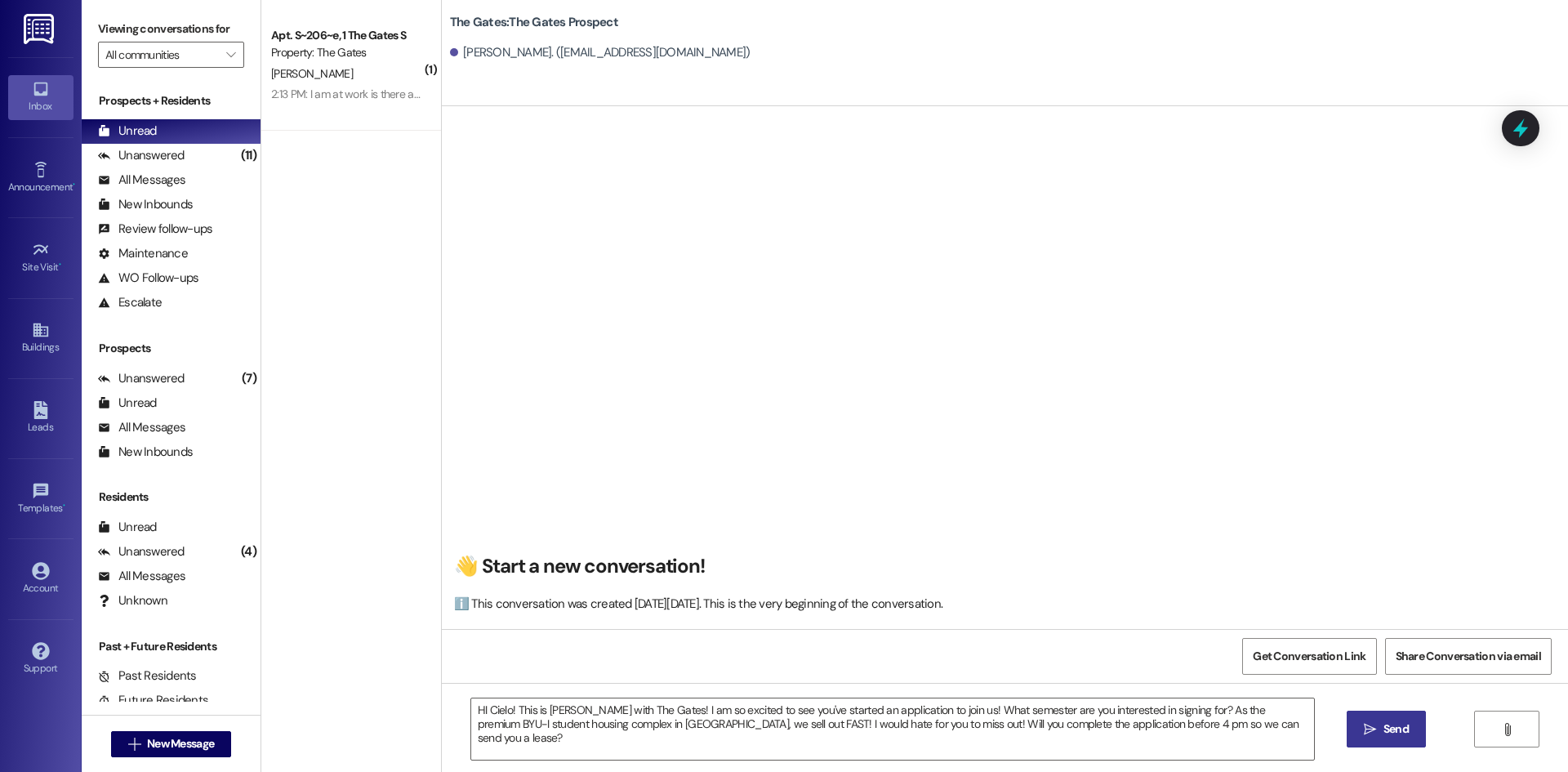
click at [1408, 723] on span "Send" at bounding box center [1396, 728] width 31 height 17
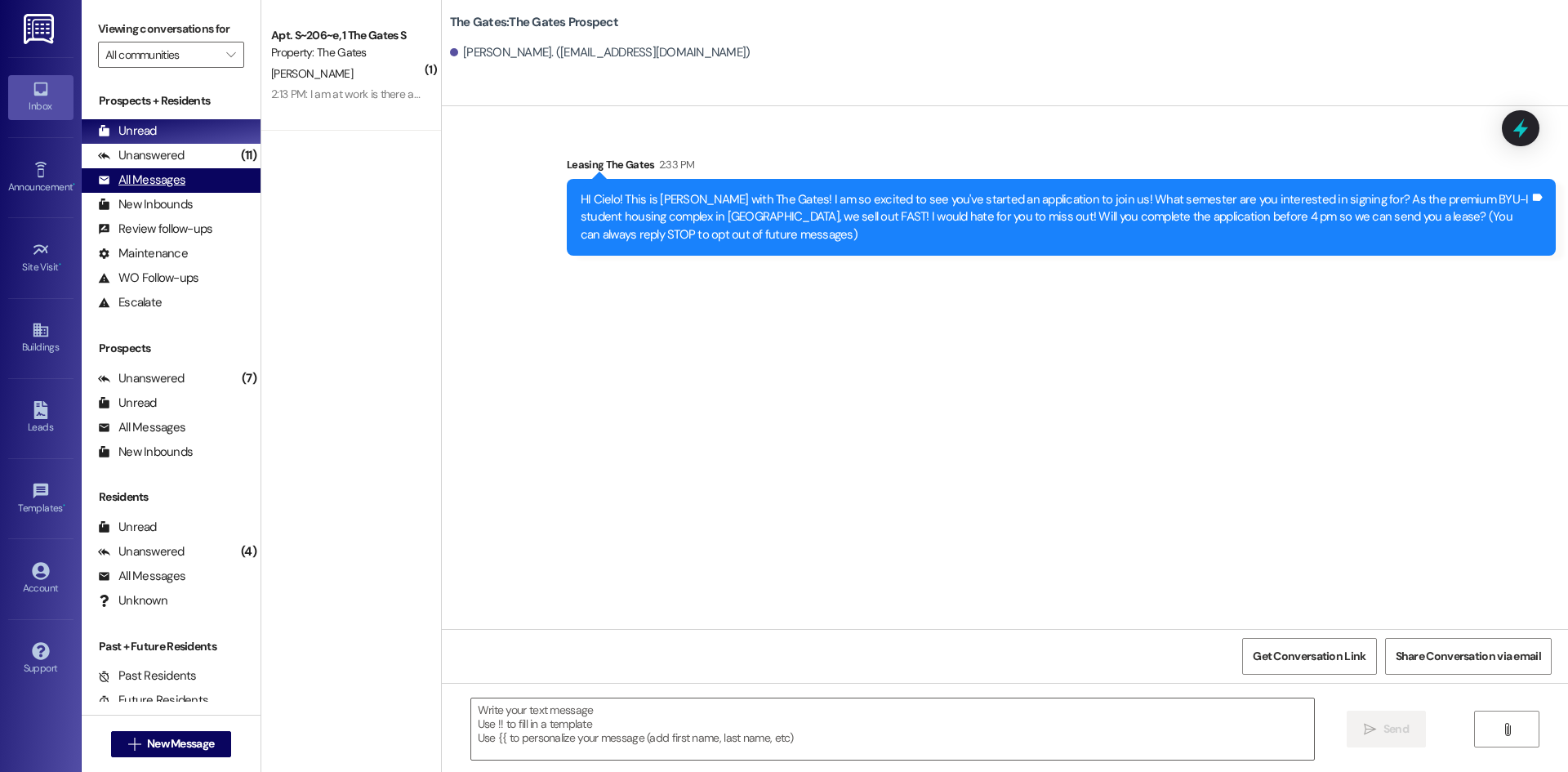
click at [129, 168] on div "All Messages (undefined)" at bounding box center [171, 180] width 179 height 25
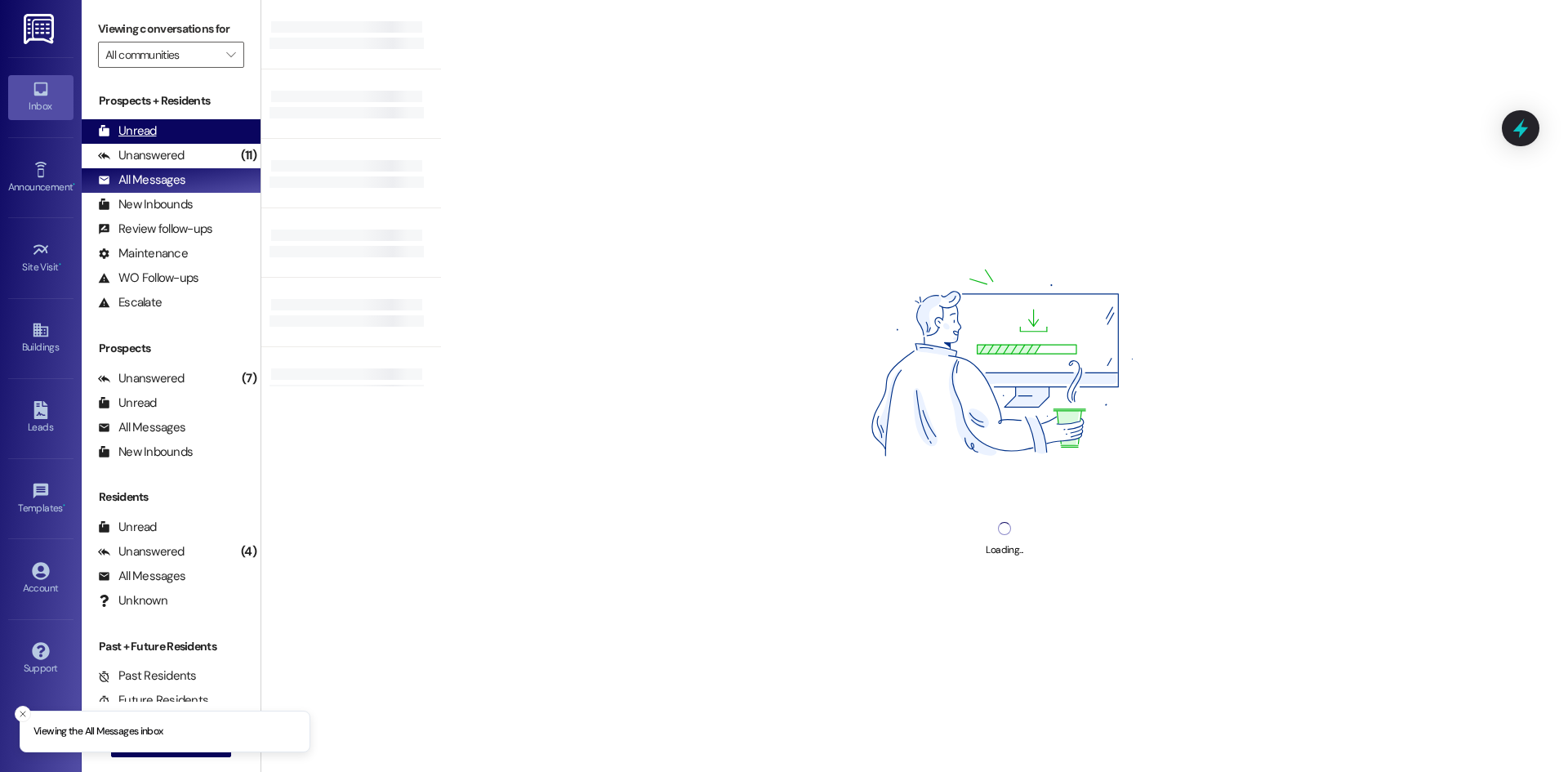
click at [134, 130] on div "Unread" at bounding box center [127, 131] width 59 height 17
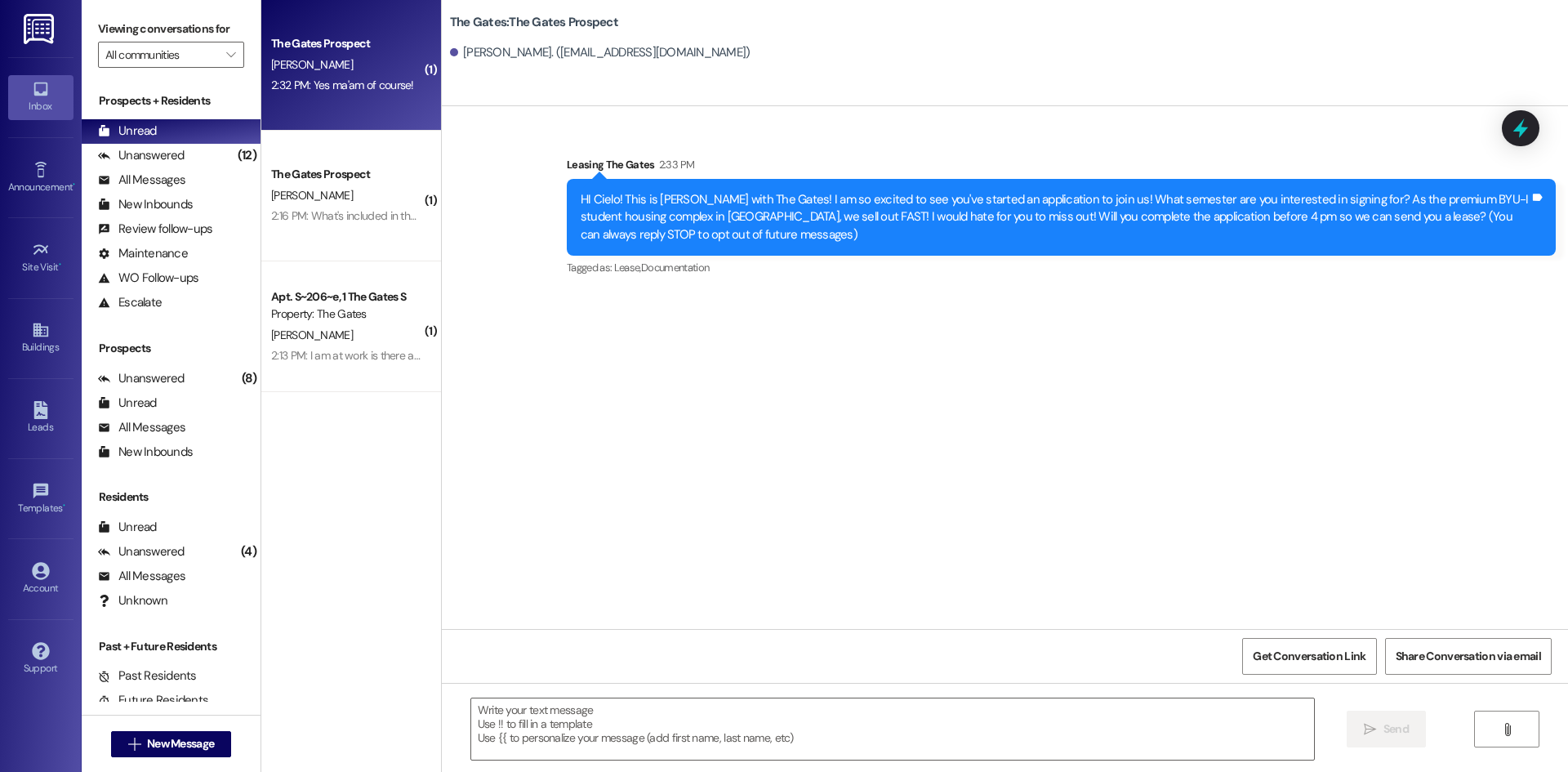
click at [340, 79] on div "2:32 PM: Yes ma'am of course! 2:32 PM: Yes ma'am of course!" at bounding box center [343, 85] width 143 height 15
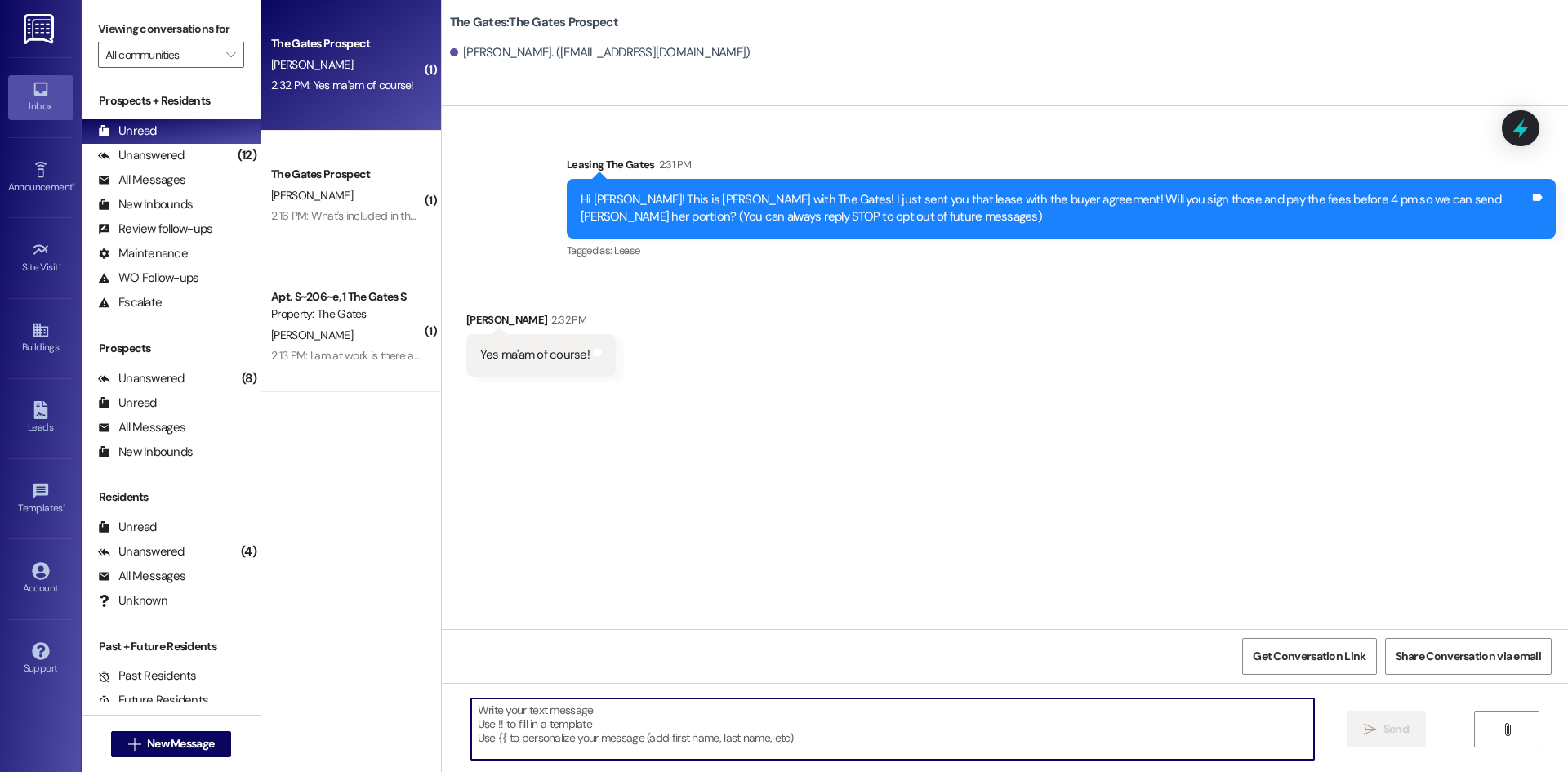
click at [528, 721] on textarea at bounding box center [892, 729] width 842 height 61
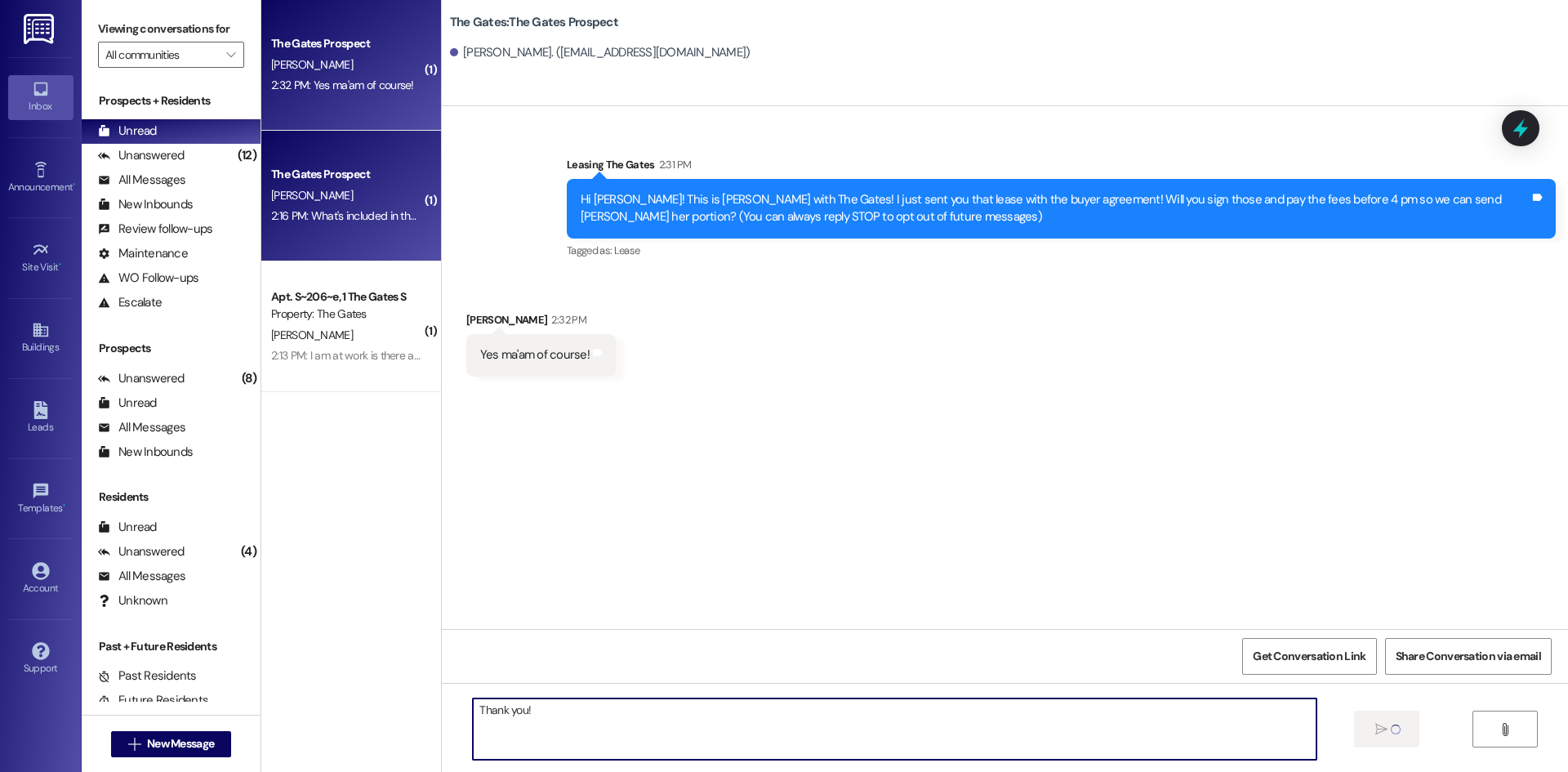
type textarea "Thank you!"
click at [339, 179] on div "The Gates Prospect" at bounding box center [347, 174] width 151 height 17
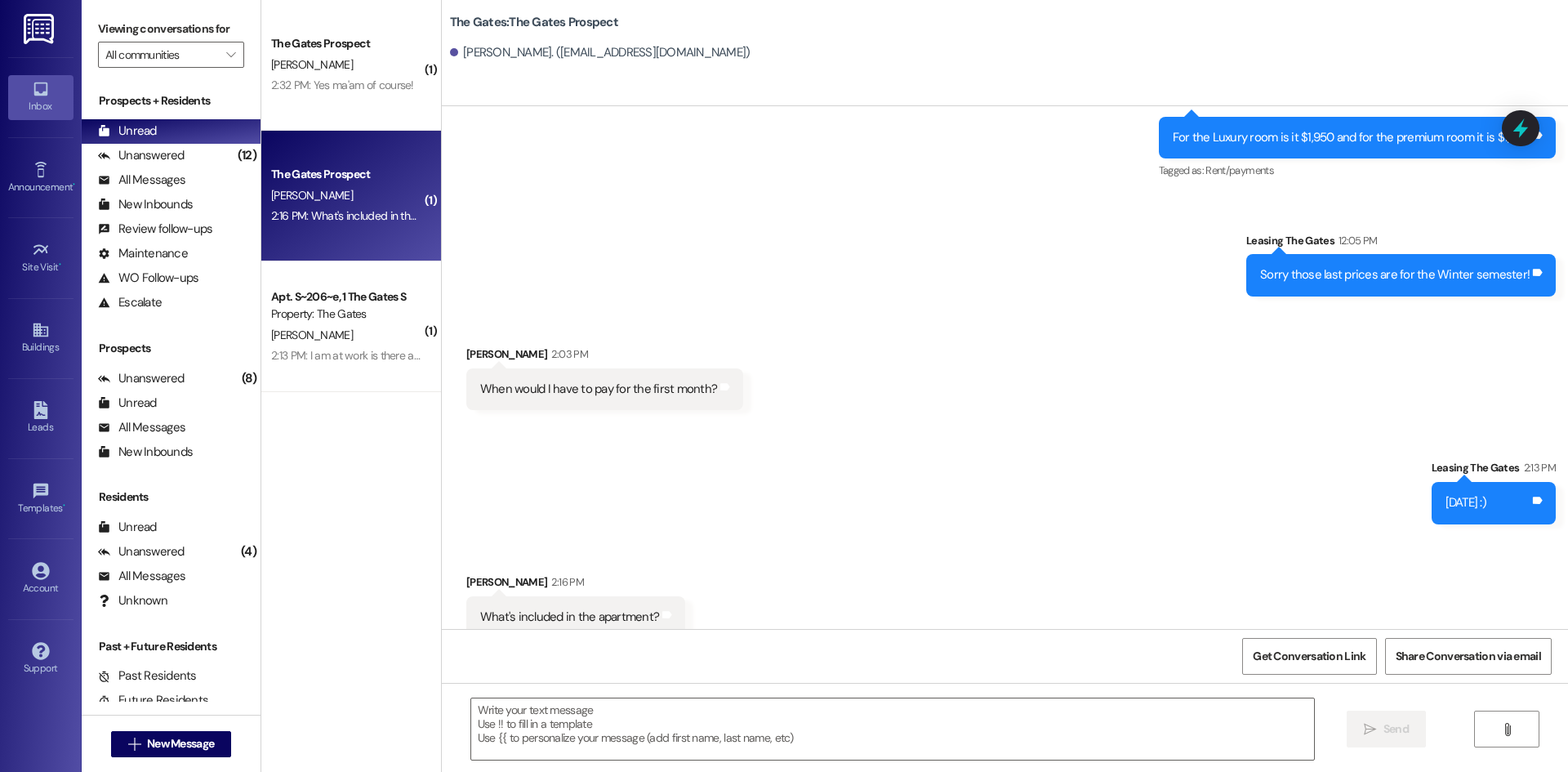
scroll to position [1096, 0]
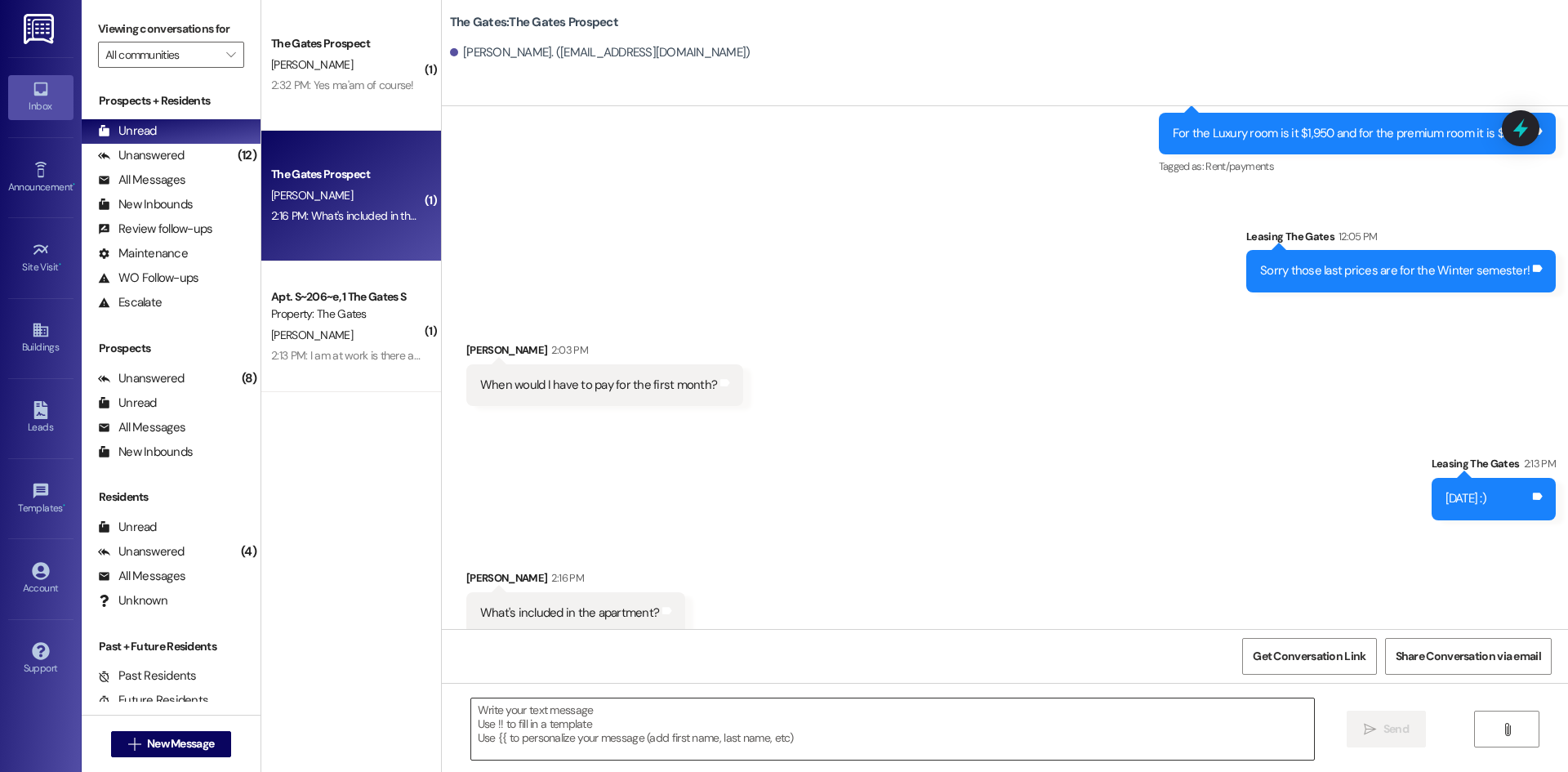
click at [692, 714] on textarea at bounding box center [892, 729] width 842 height 61
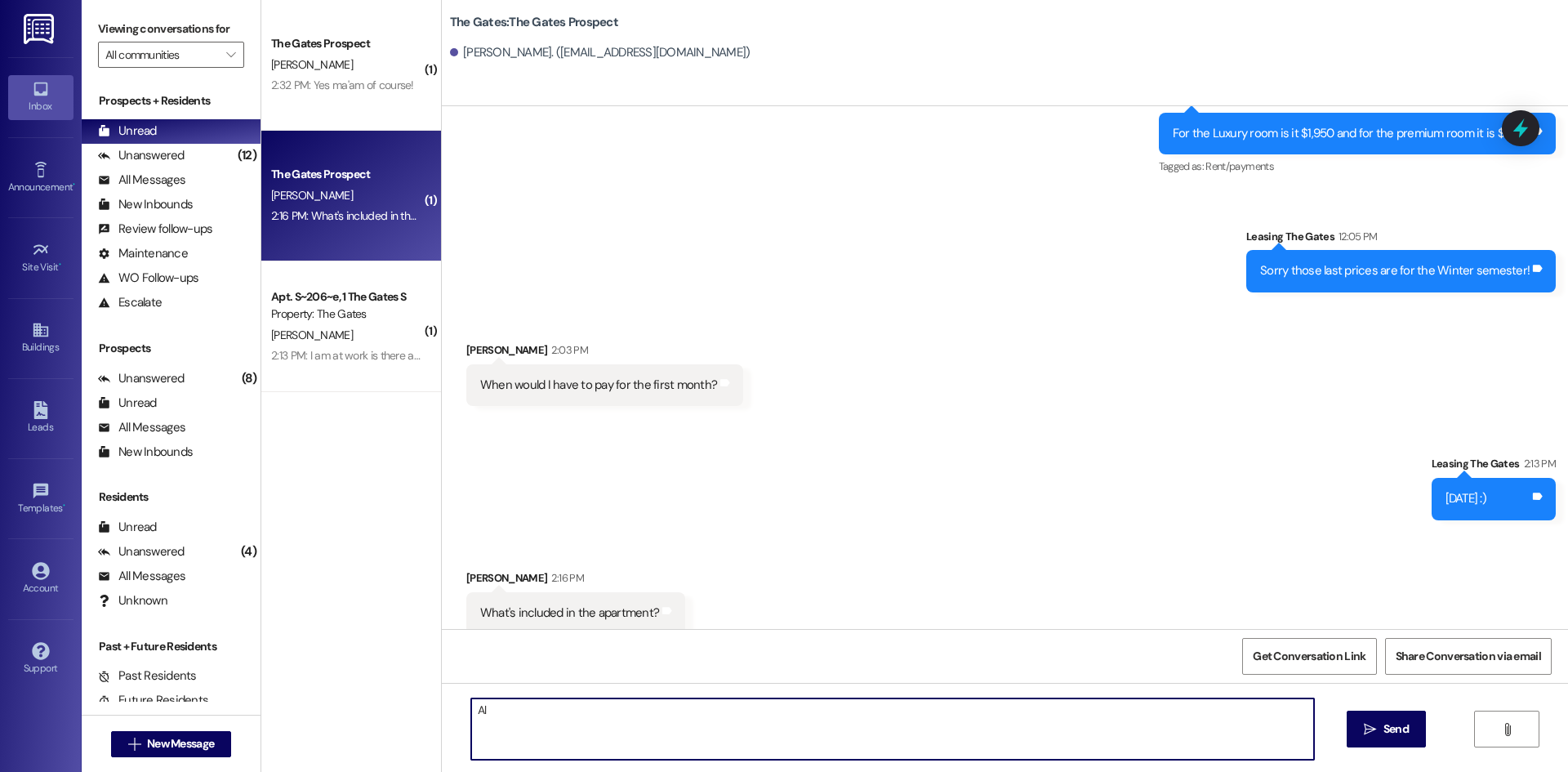
type textarea "A"
click at [888, 707] on textarea "Our apartments are fully furnished. There is an in unit laundry room that is in…" at bounding box center [892, 729] width 842 height 61
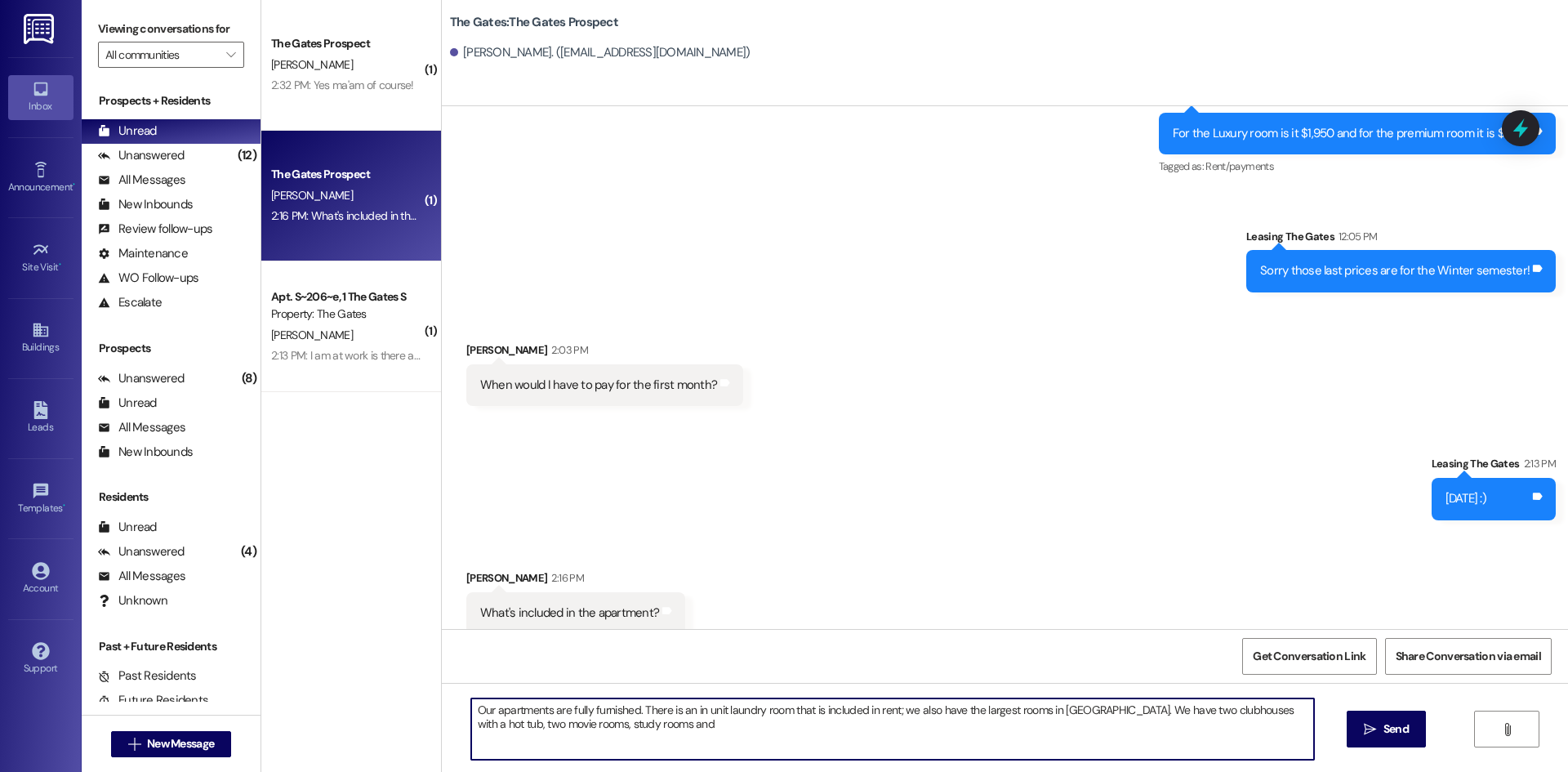
click at [1092, 712] on textarea "Our apartments are fully furnished. There is an in unit laundry room that is in…" at bounding box center [892, 729] width 842 height 61
click at [634, 717] on textarea "Our apartments are fully furnished. There is an in unit laundry room that is in…" at bounding box center [892, 729] width 842 height 61
type textarea "Our apartments are fully furnished. There is an in unit laundry room that is in…"
click at [1393, 739] on button " Send" at bounding box center [1386, 729] width 79 height 36
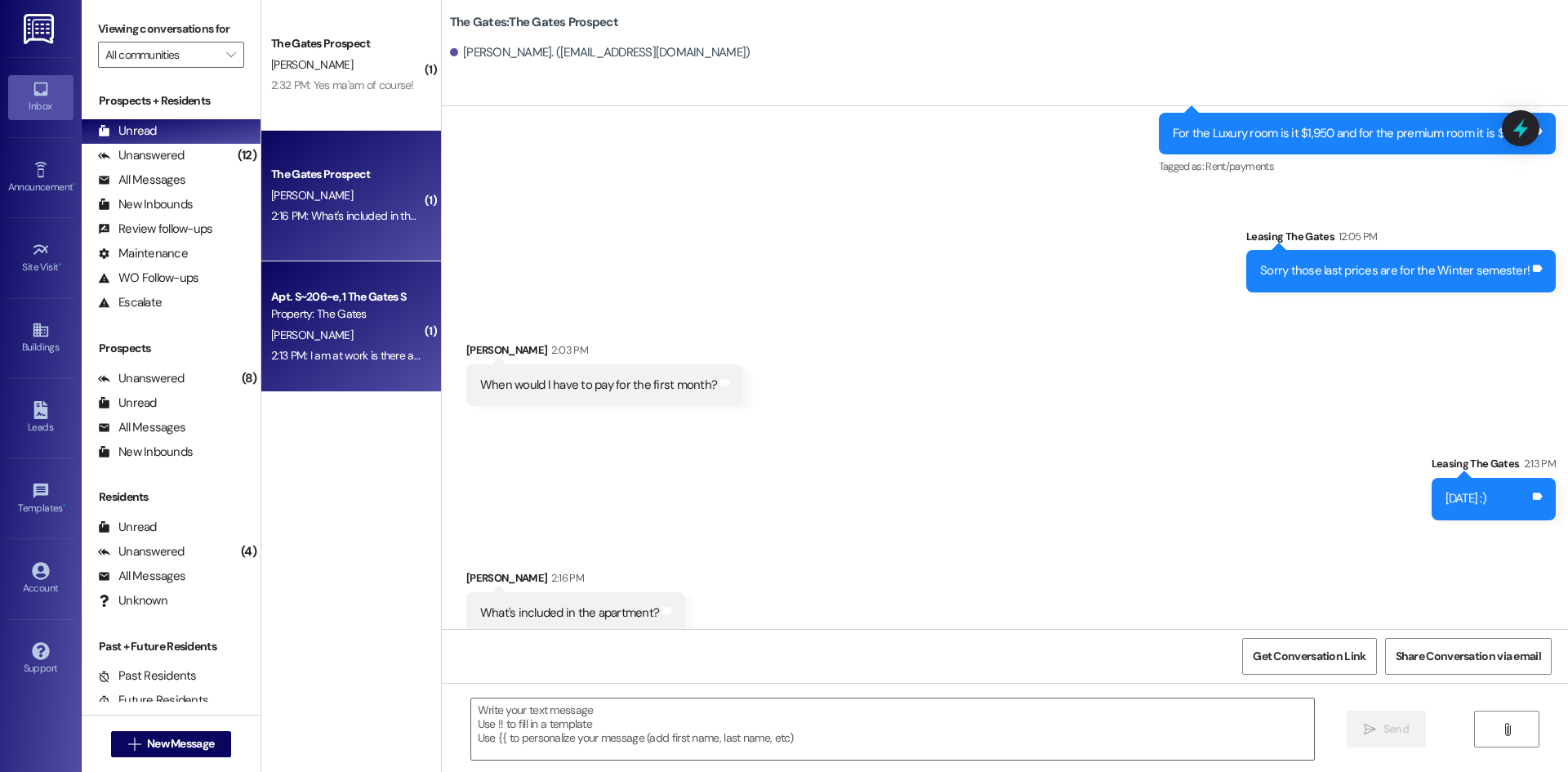
click at [305, 329] on div "[PERSON_NAME]" at bounding box center [347, 335] width 155 height 21
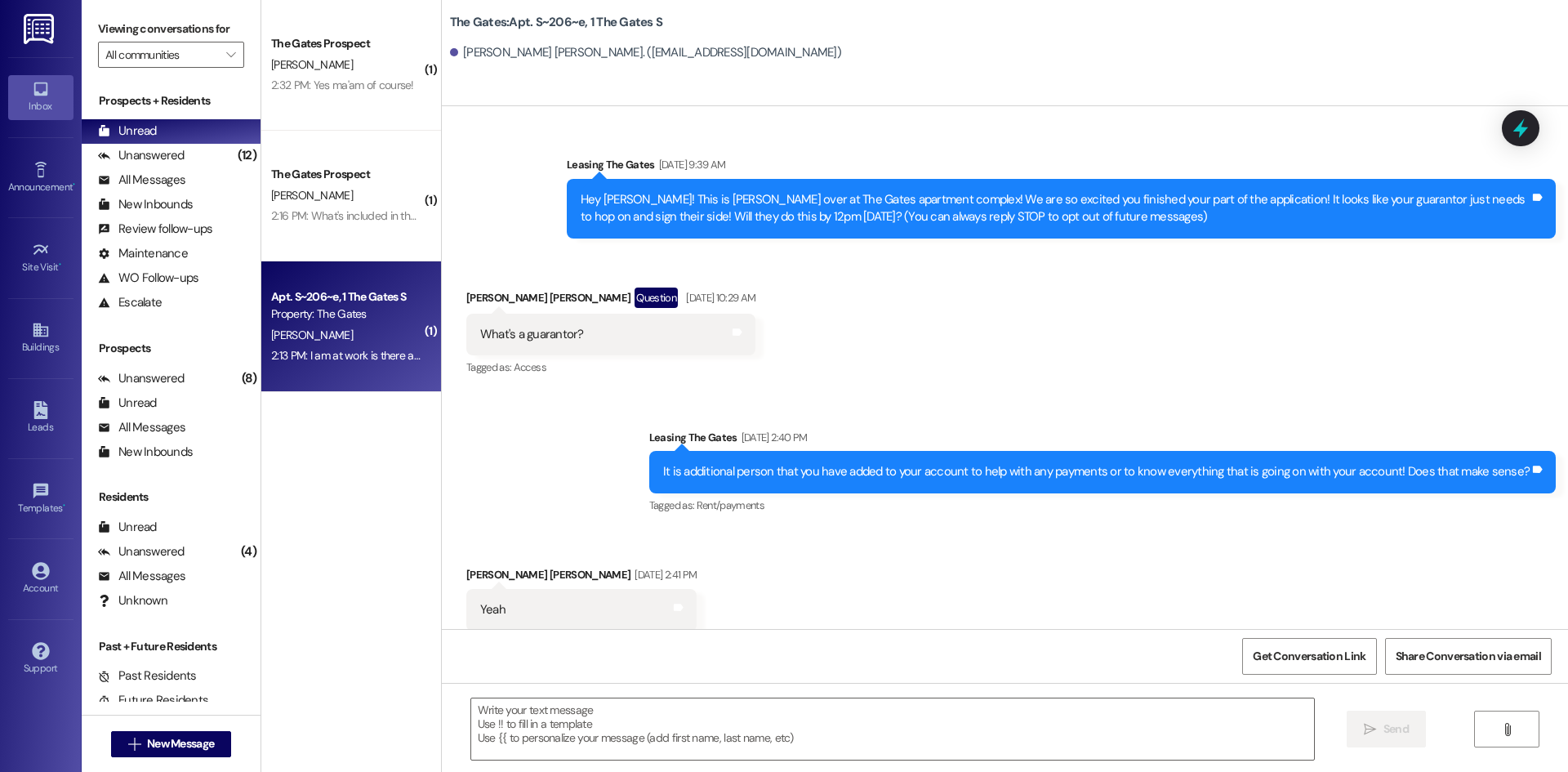
scroll to position [81299, 0]
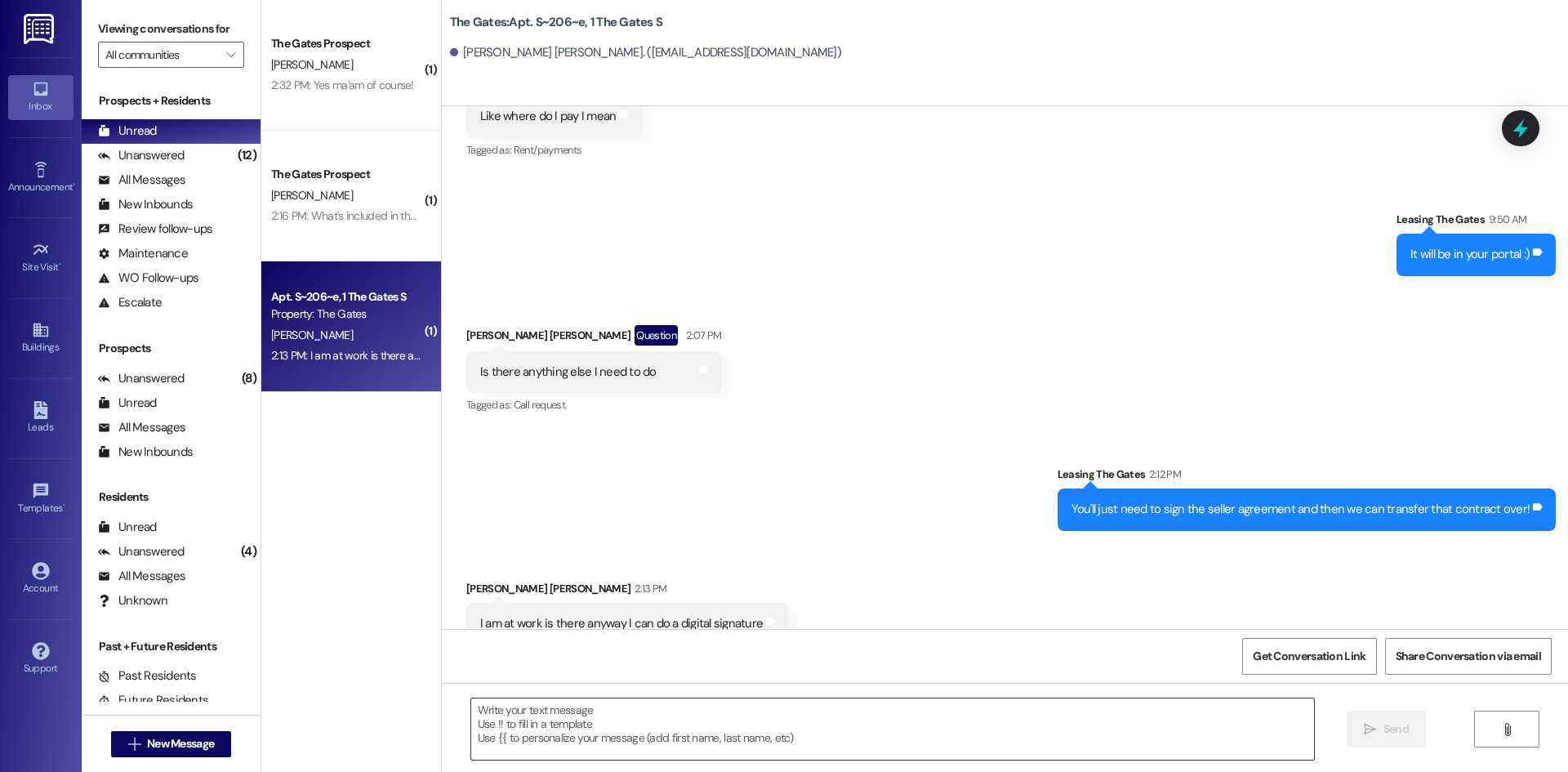
click at [663, 712] on textarea at bounding box center [892, 729] width 842 height 61
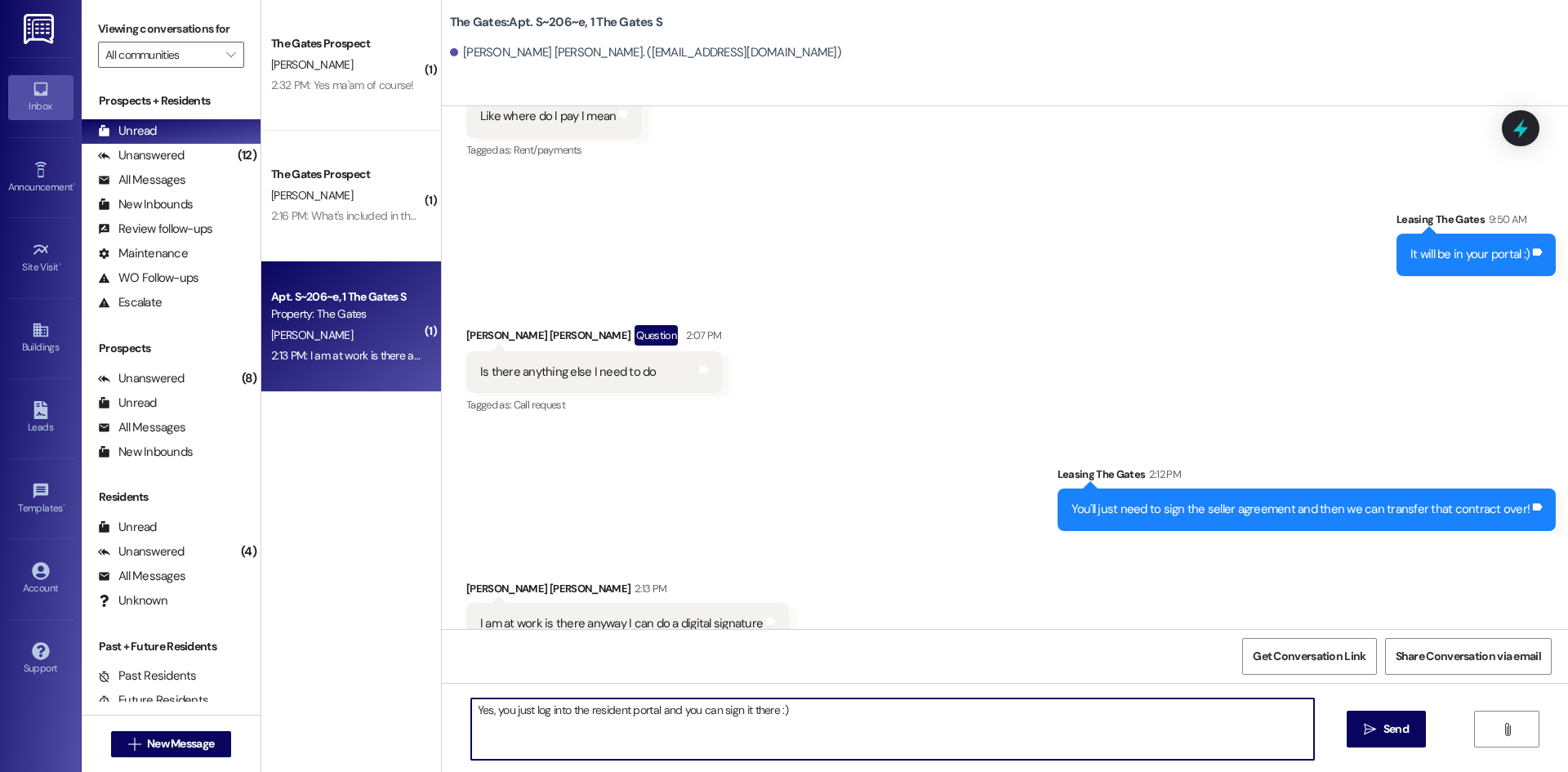
type textarea "Yes, you just log into the resident portal and you can sign it there :)"
